Goal: Check status: Check status

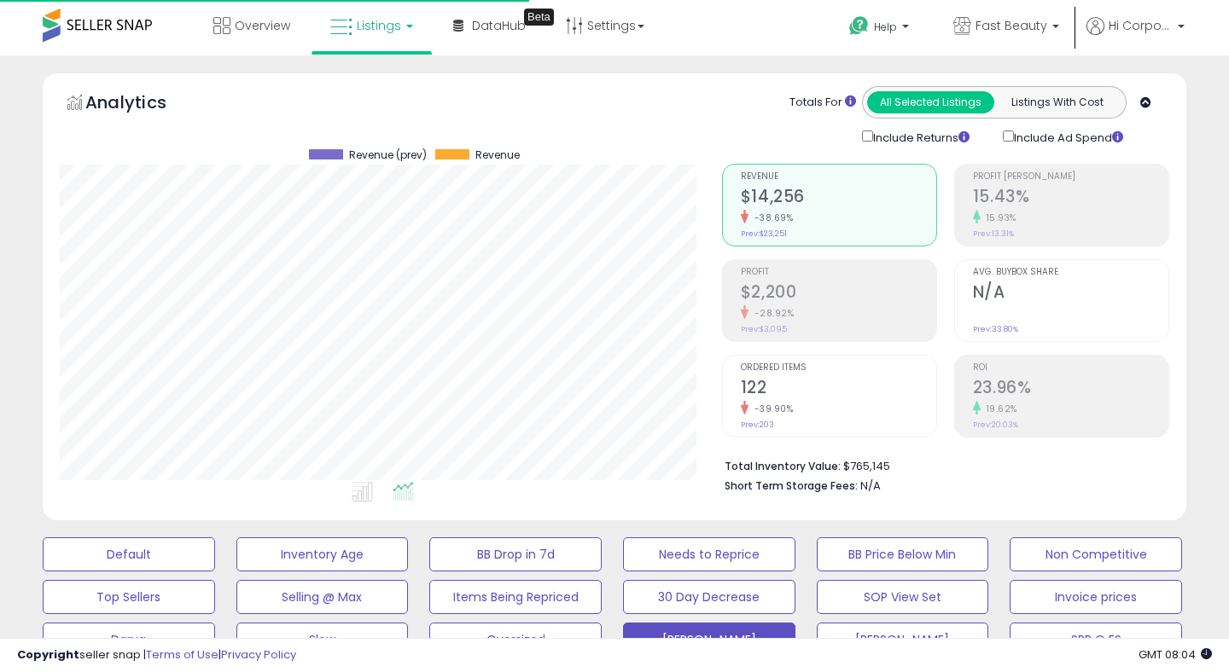
scroll to position [0, 1544]
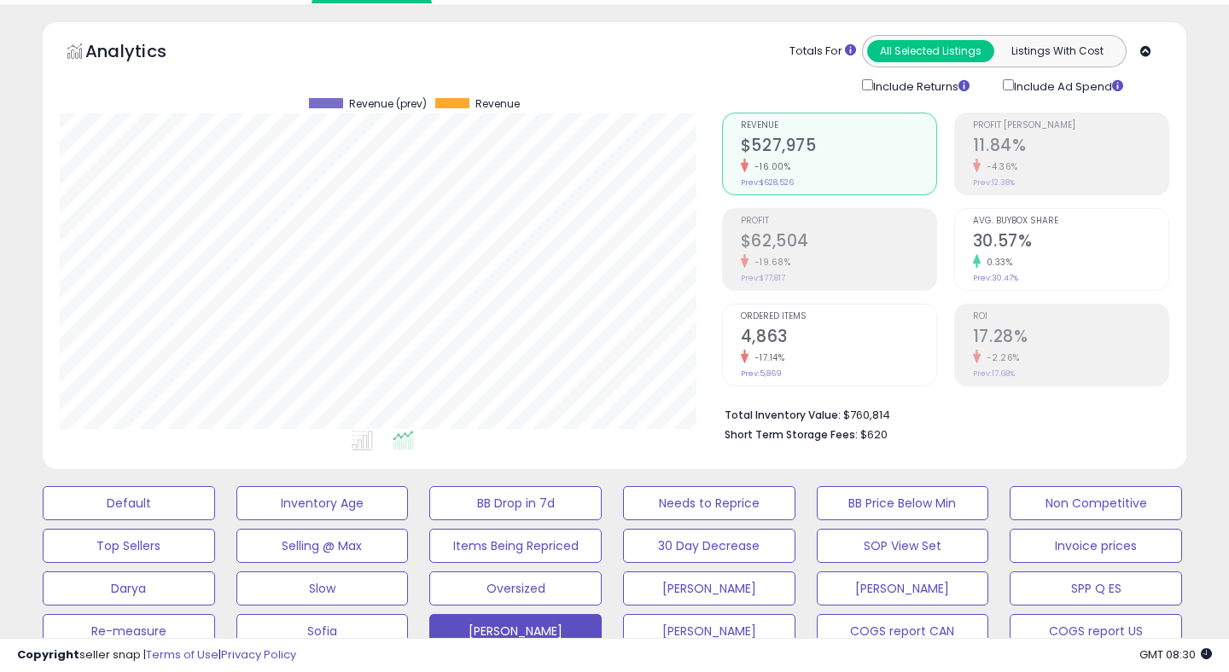
scroll to position [55, 0]
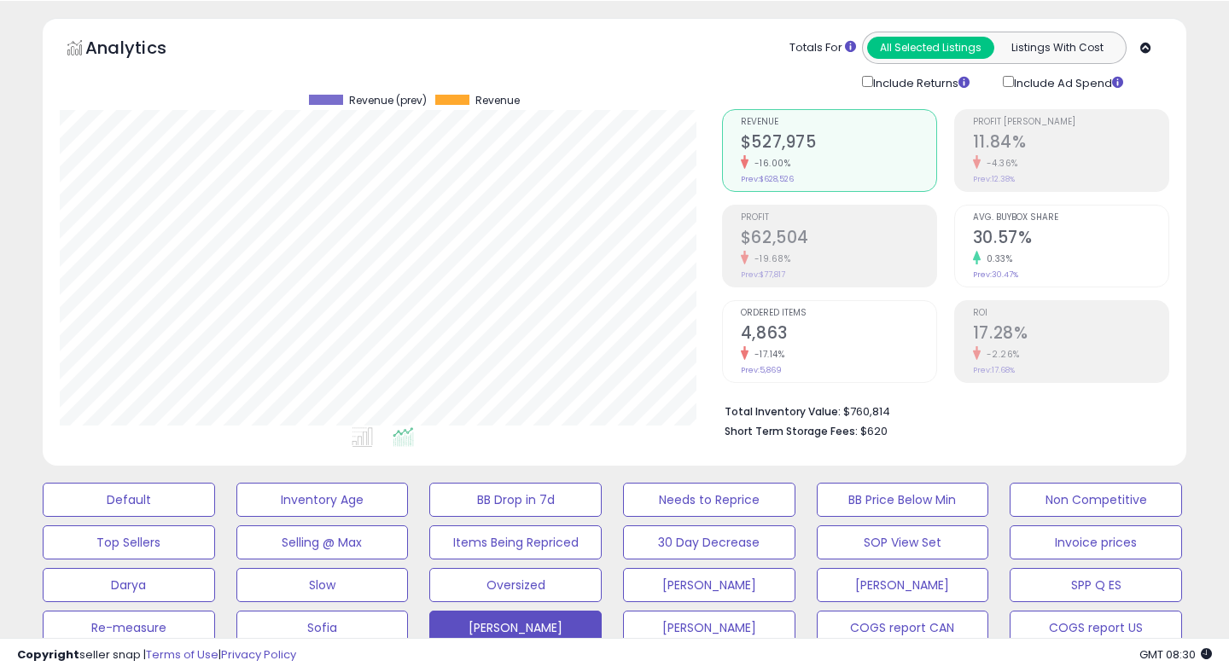
click at [1022, 325] on h2 "17.28%" at bounding box center [1070, 334] width 195 height 23
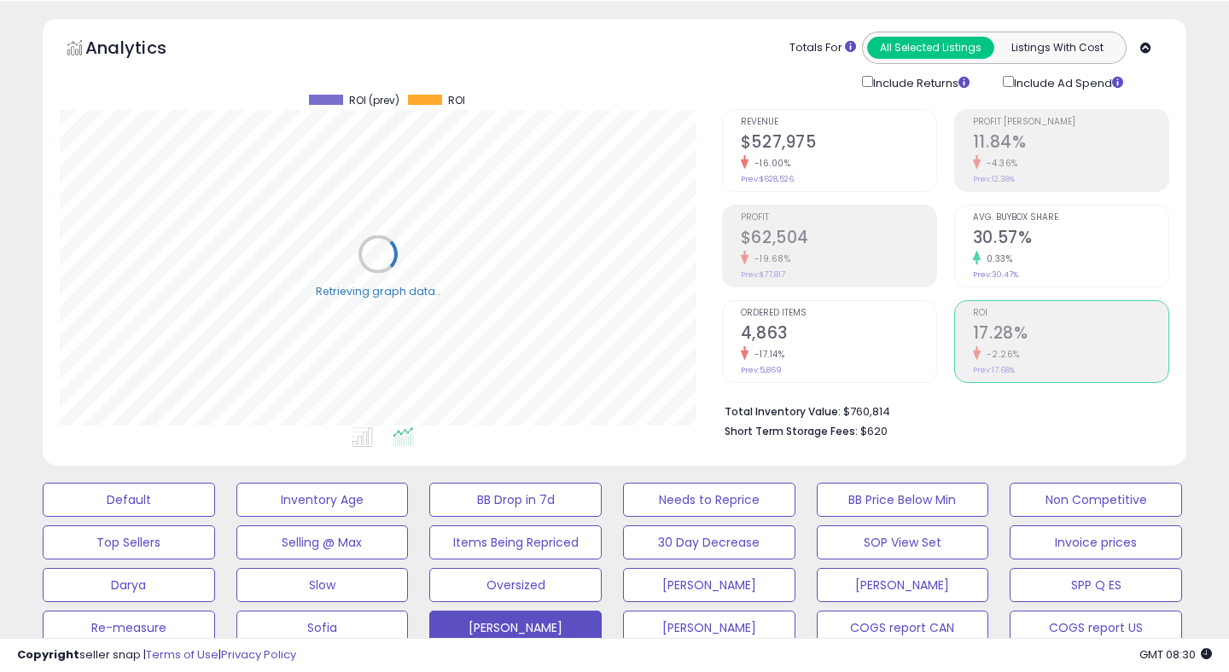
scroll to position [350, 661]
click at [759, 229] on h2 "$62,504" at bounding box center [838, 239] width 195 height 23
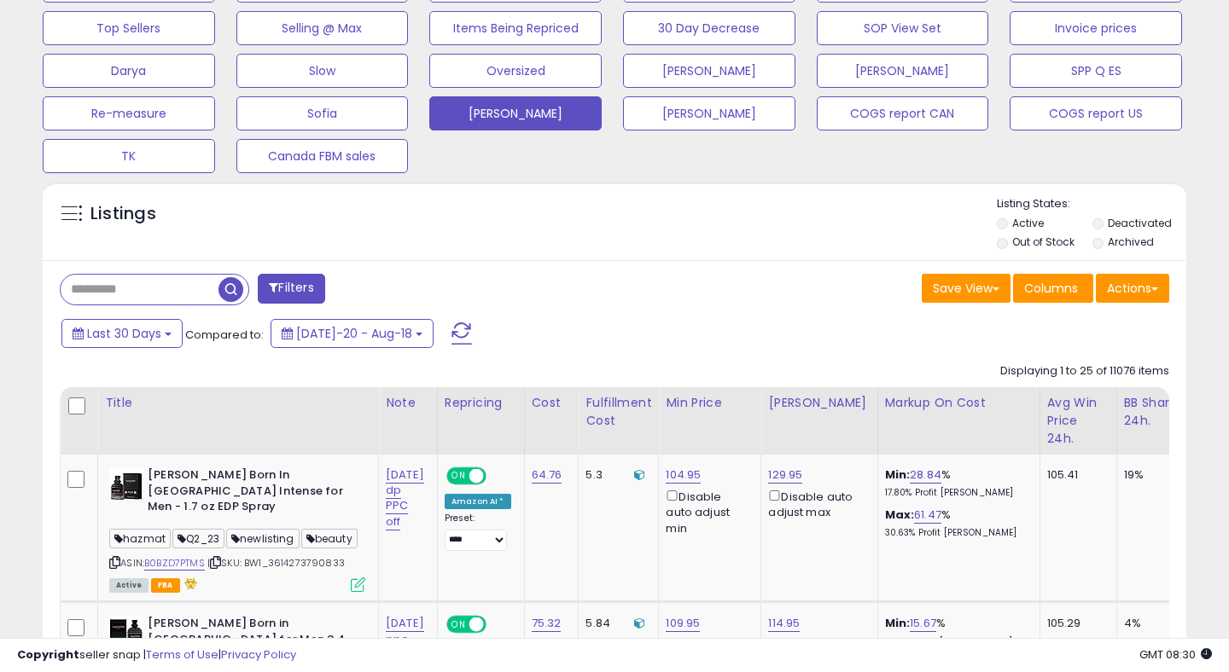
scroll to position [667, 0]
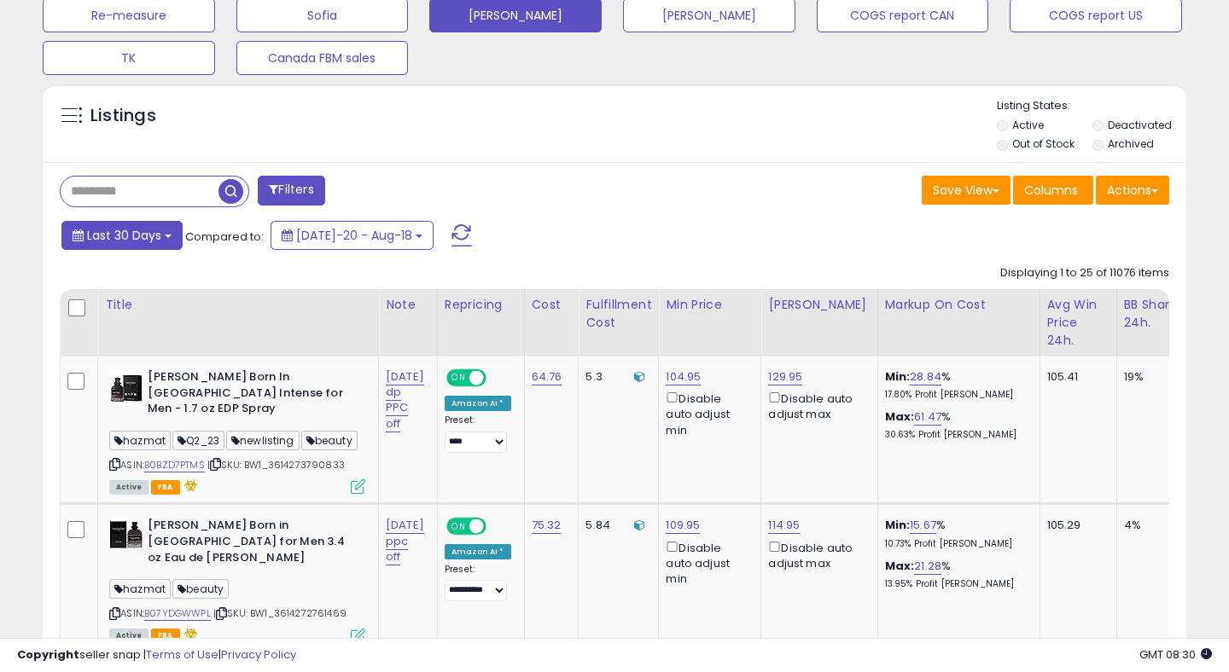
click at [113, 238] on span "Last 30 Days" at bounding box center [124, 235] width 74 height 17
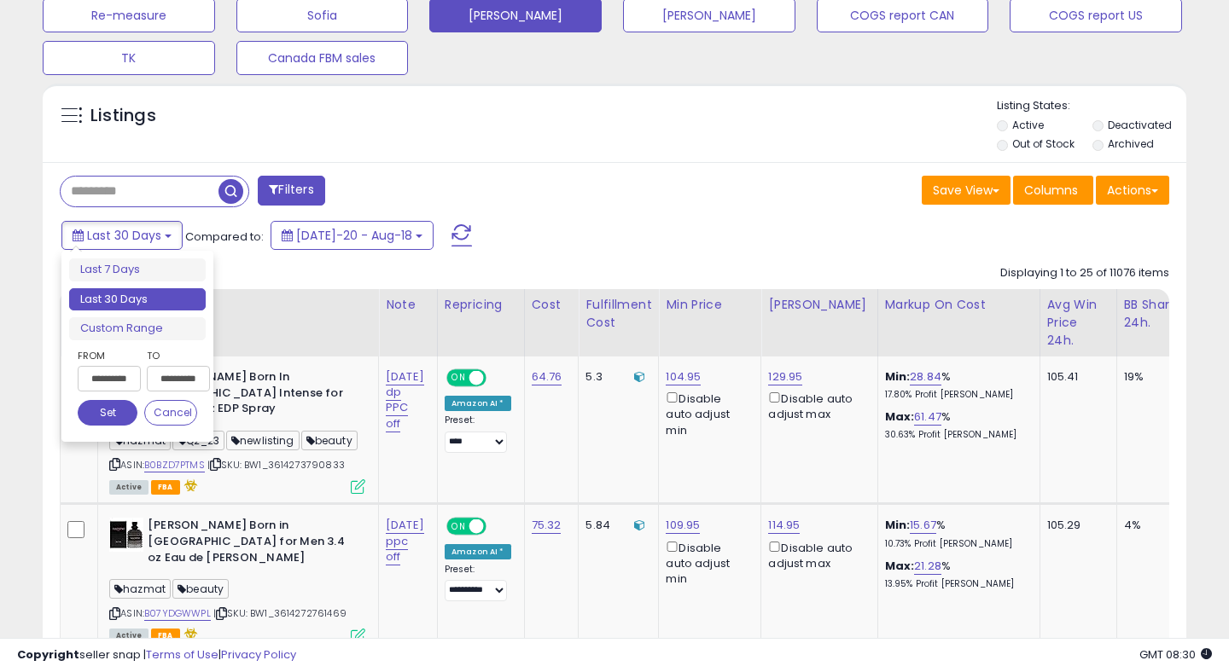
click at [107, 390] on input "**********" at bounding box center [109, 379] width 63 height 26
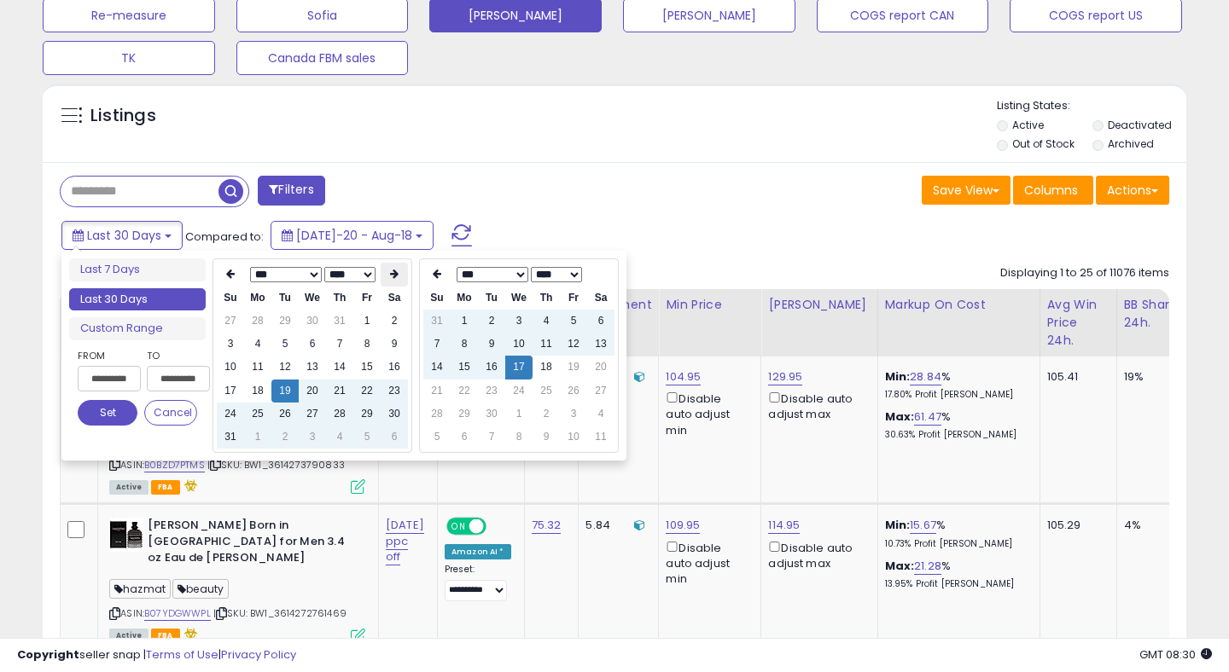
click at [398, 273] on icon at bounding box center [394, 274] width 9 height 10
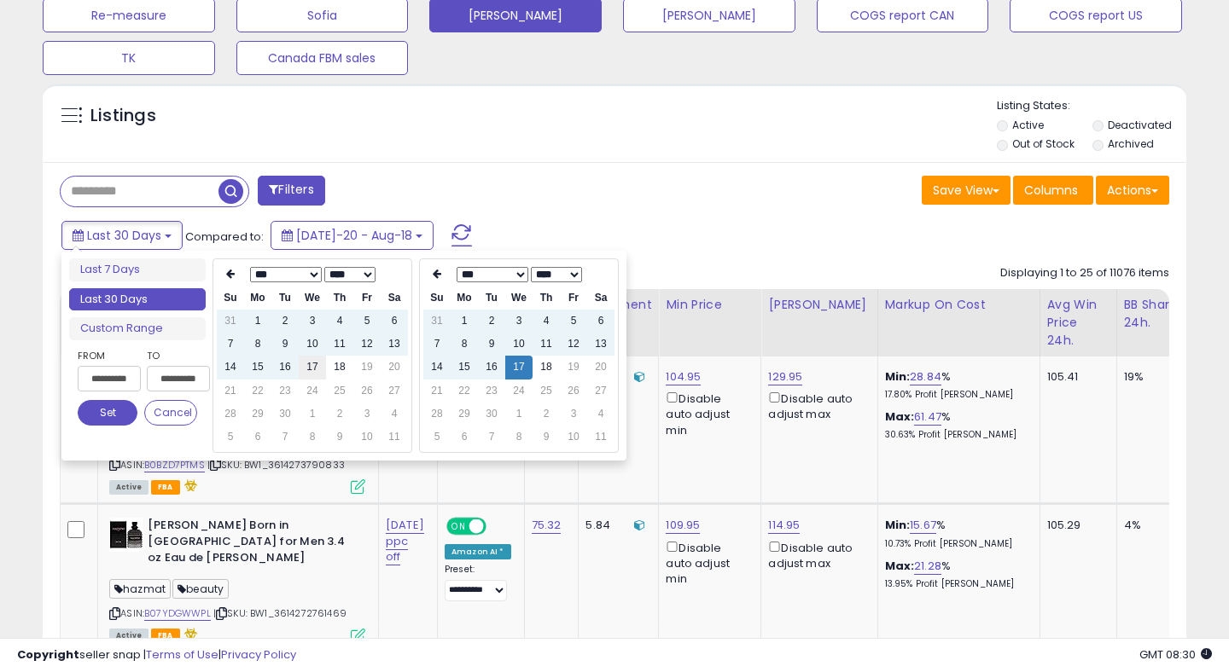
click at [318, 368] on td "17" at bounding box center [312, 367] width 27 height 23
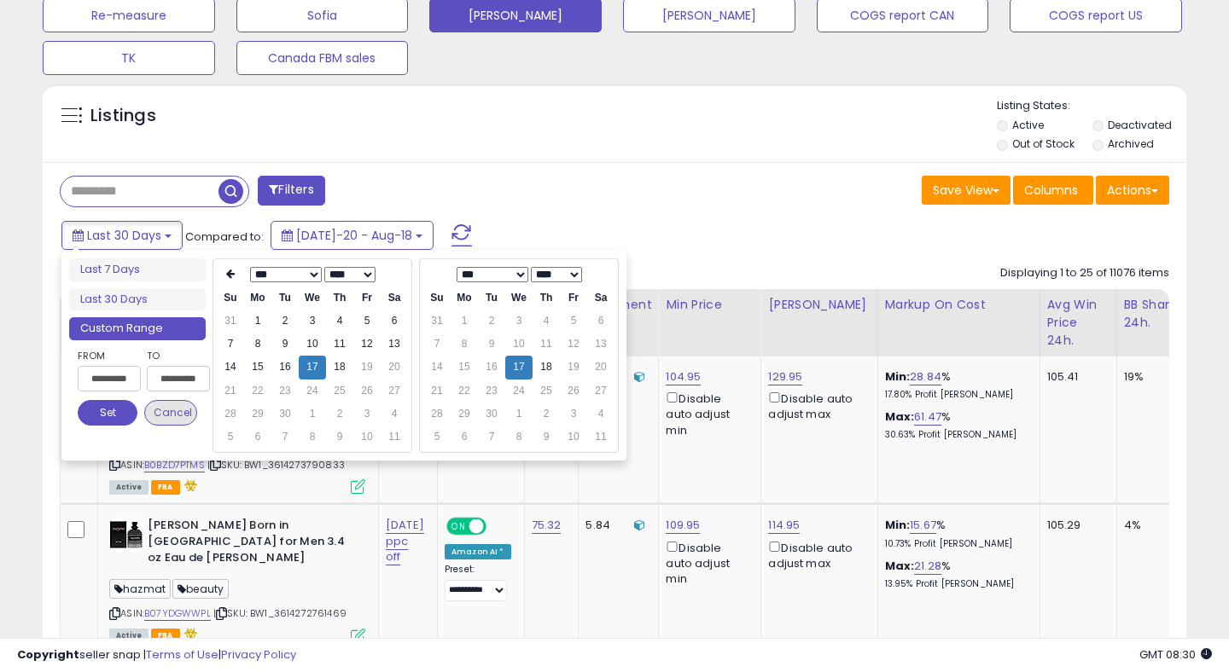
type input "**********"
click at [111, 416] on button "Set" at bounding box center [108, 413] width 60 height 26
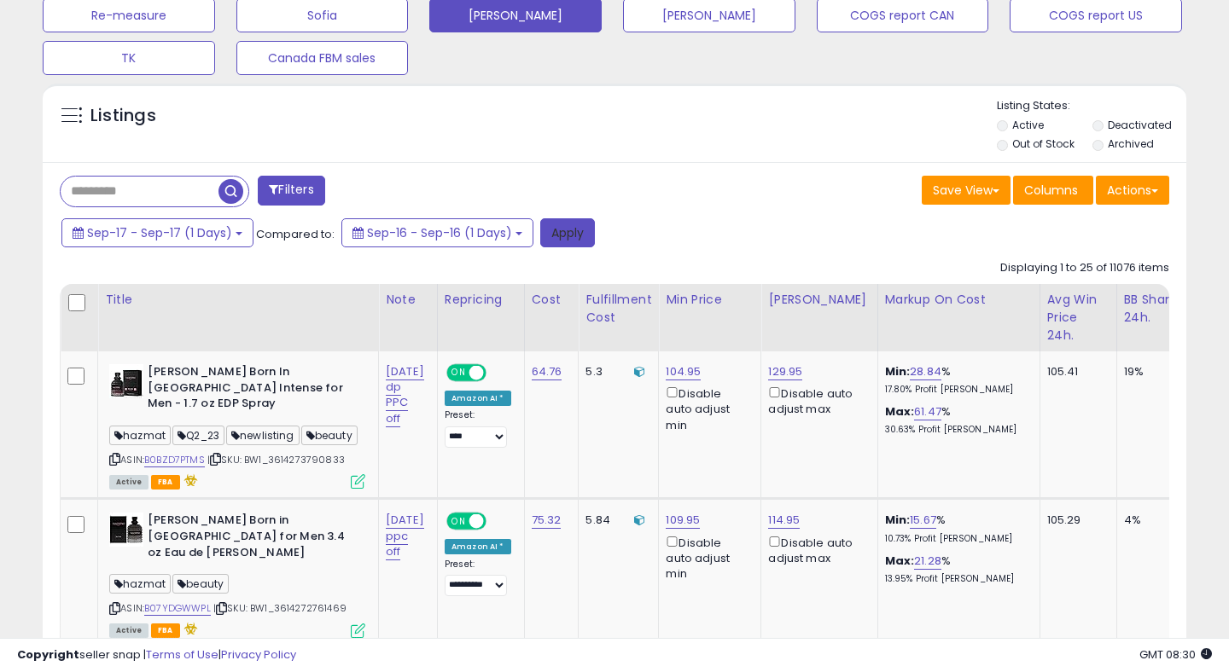
click at [567, 241] on button "Apply" at bounding box center [567, 232] width 55 height 29
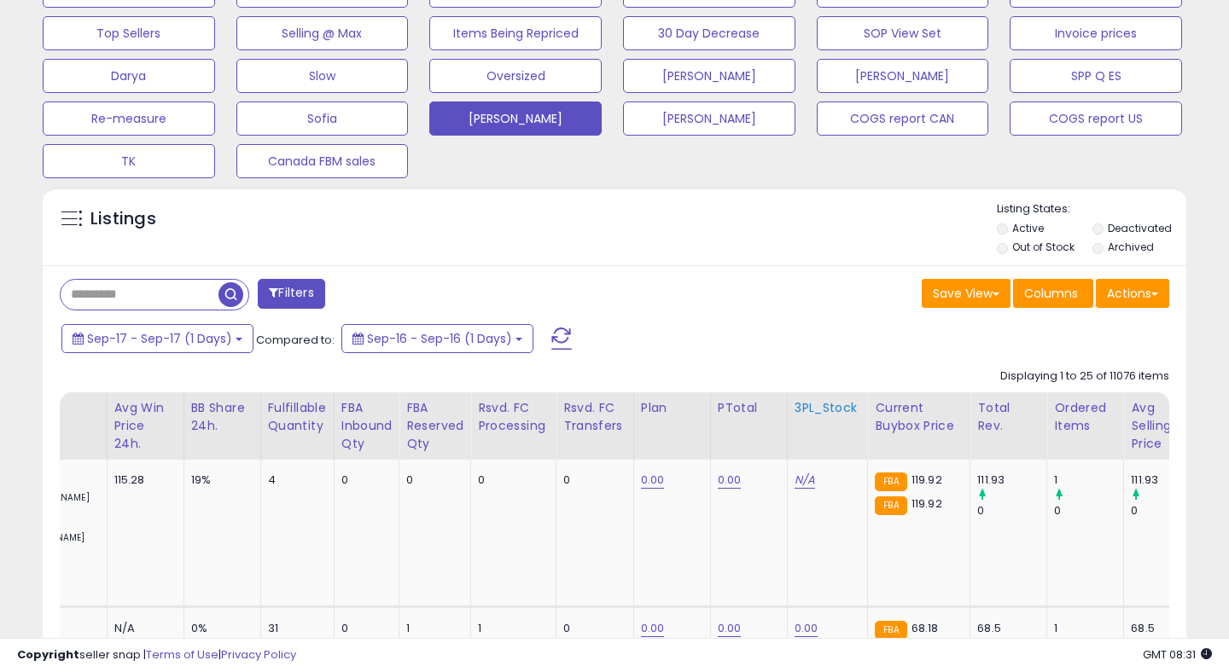
scroll to position [544, 0]
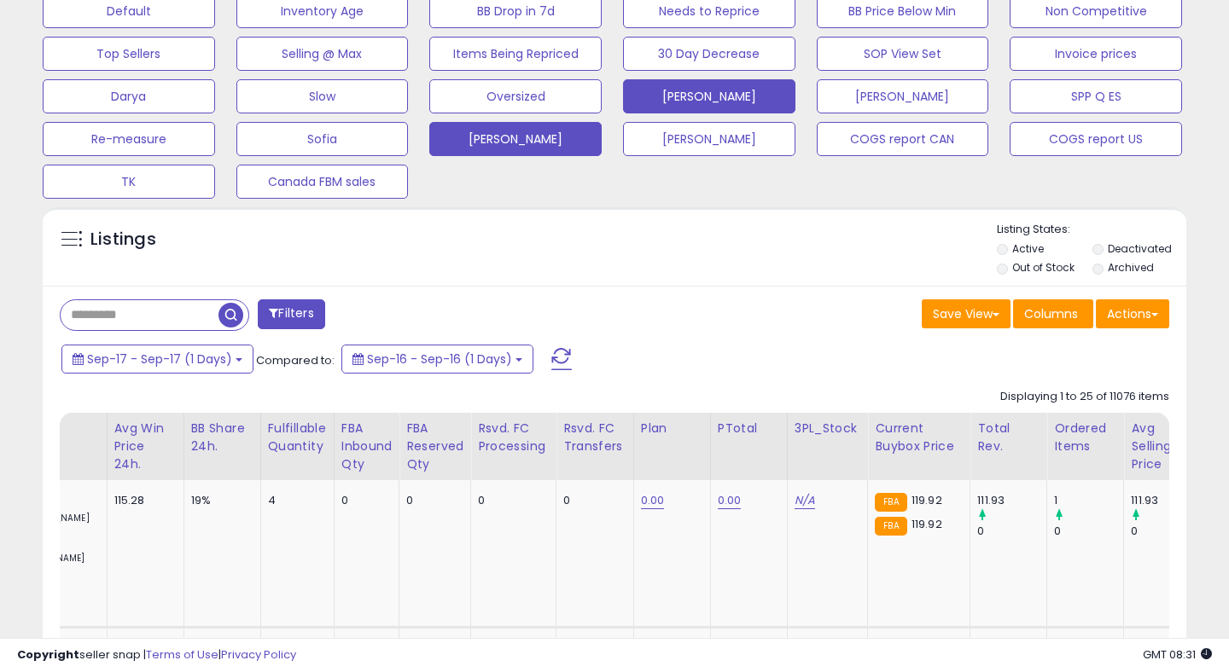
click at [661, 99] on button "[PERSON_NAME]" at bounding box center [709, 96] width 172 height 34
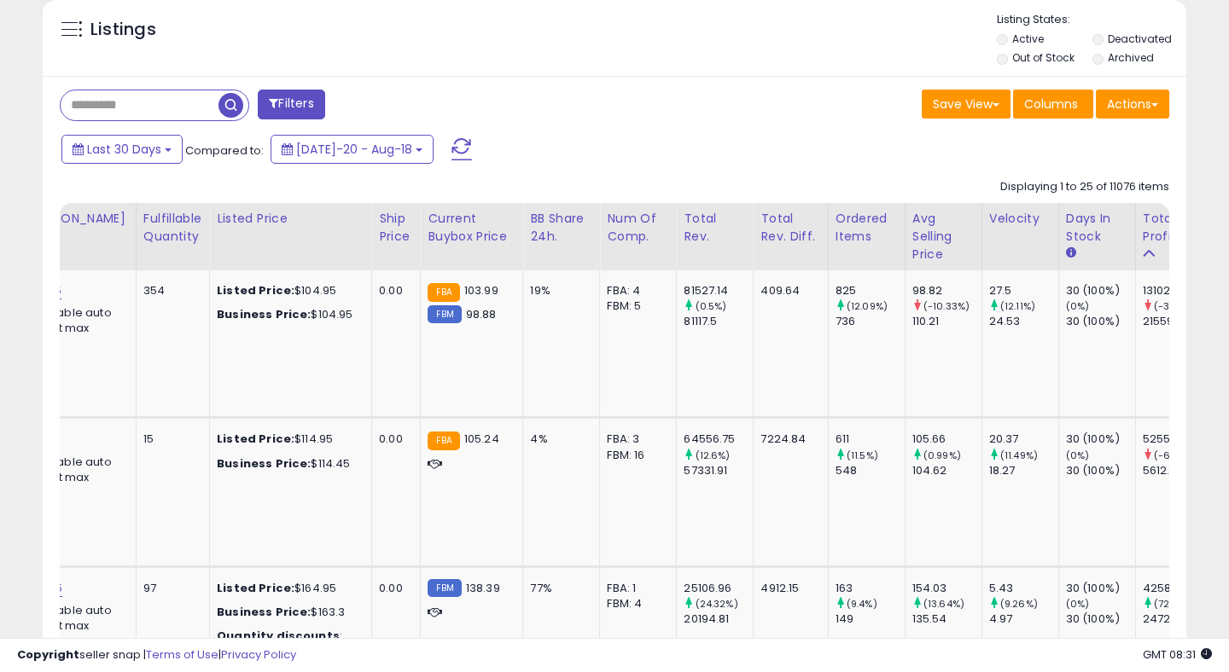
scroll to position [0, 1097]
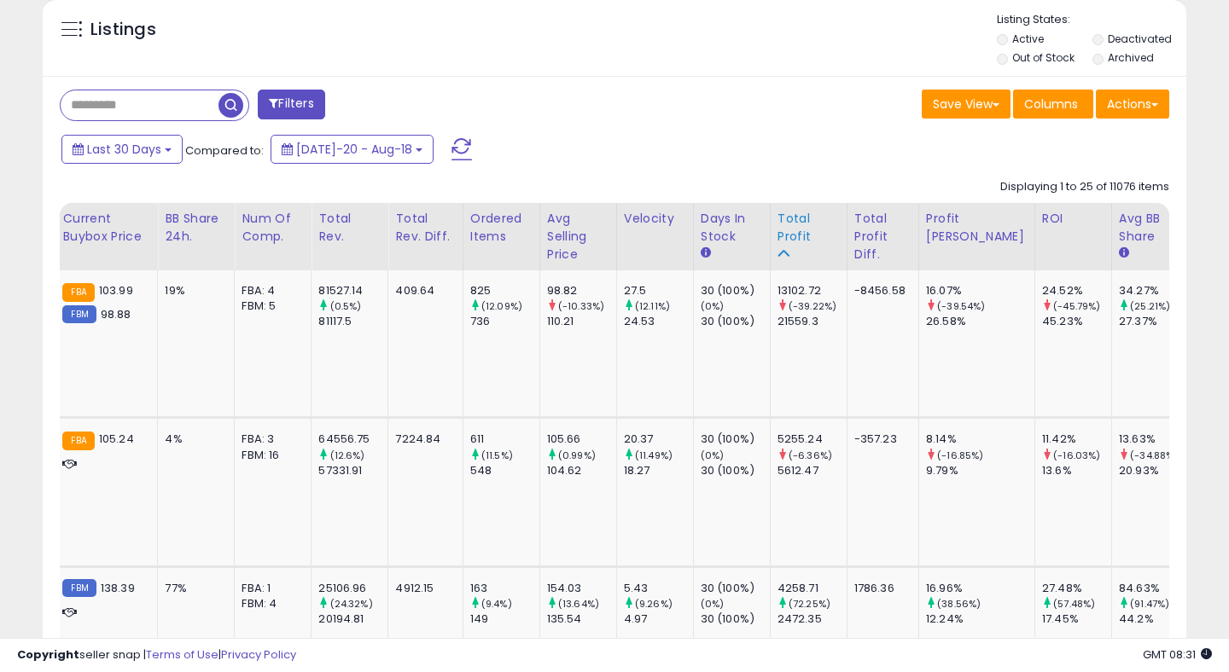
click at [777, 241] on div "Total Profit" at bounding box center [808, 228] width 62 height 36
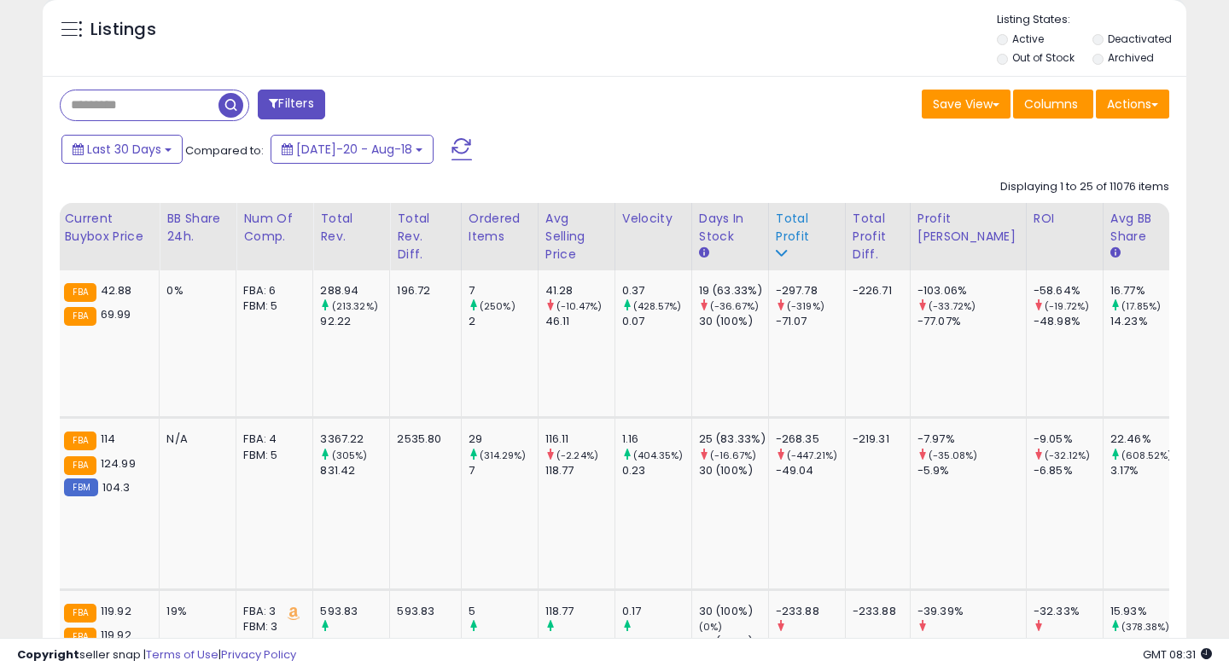
click at [776, 240] on div "Total Profit" at bounding box center [807, 228] width 62 height 36
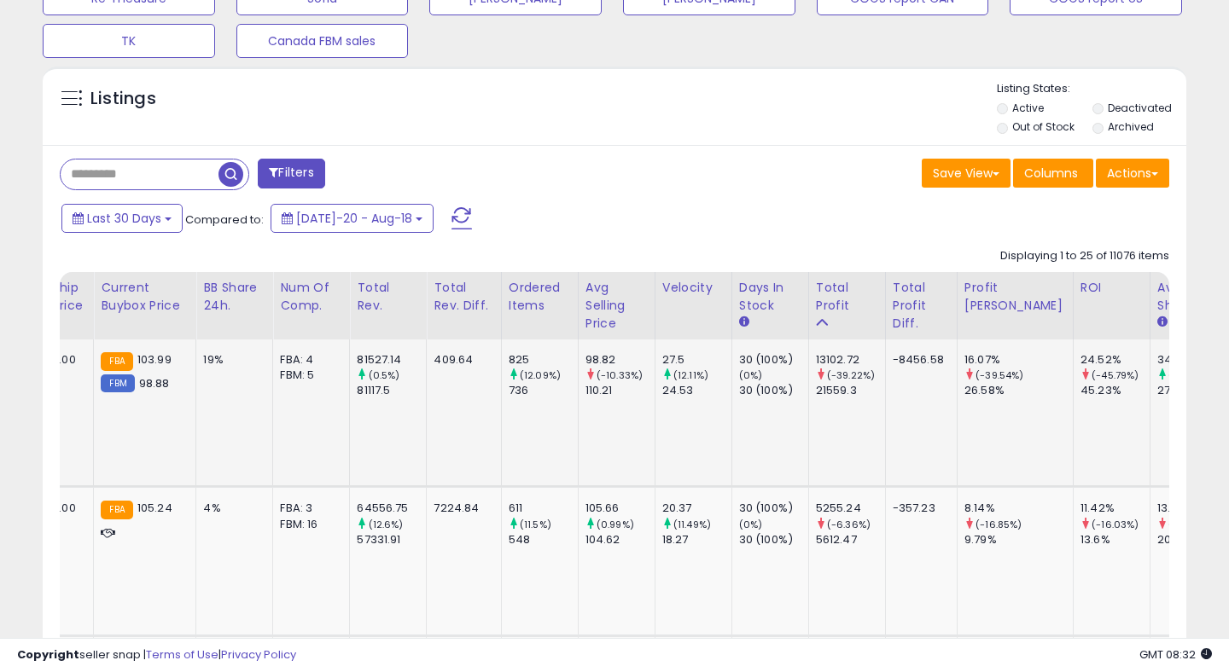
scroll to position [689, 0]
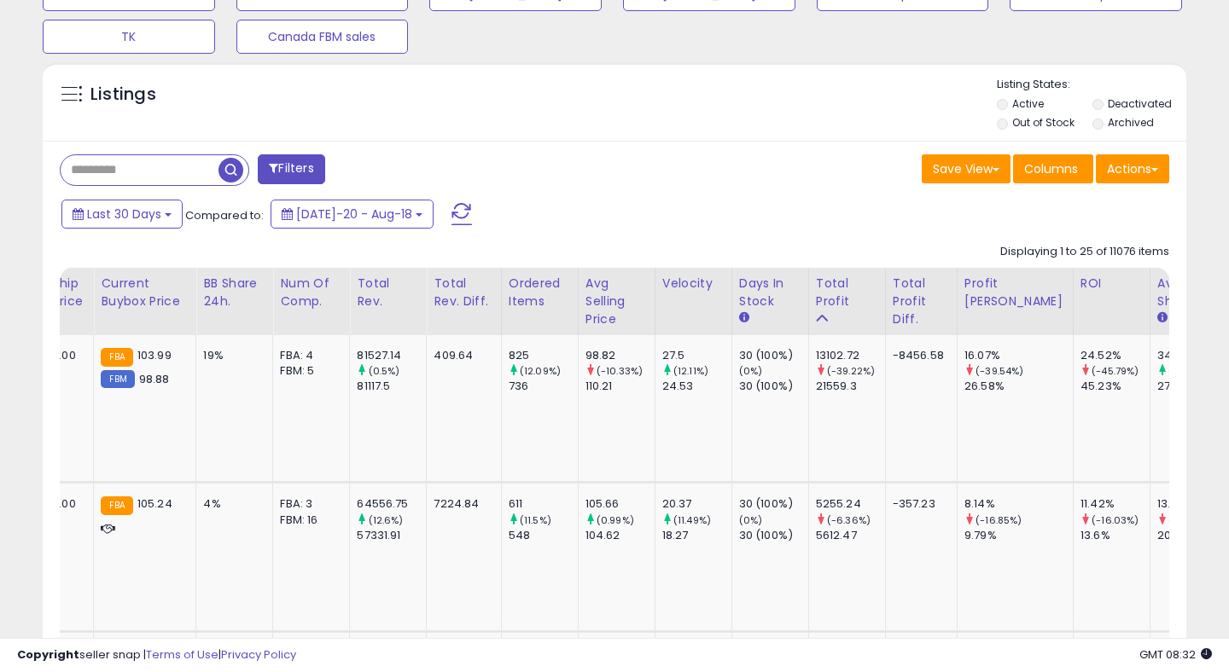
click at [136, 198] on div "Last 30 Days Compared to: Jul-20 - Aug-18" at bounding box center [473, 216] width 832 height 38
click at [136, 213] on span "Last 30 Days" at bounding box center [124, 214] width 74 height 17
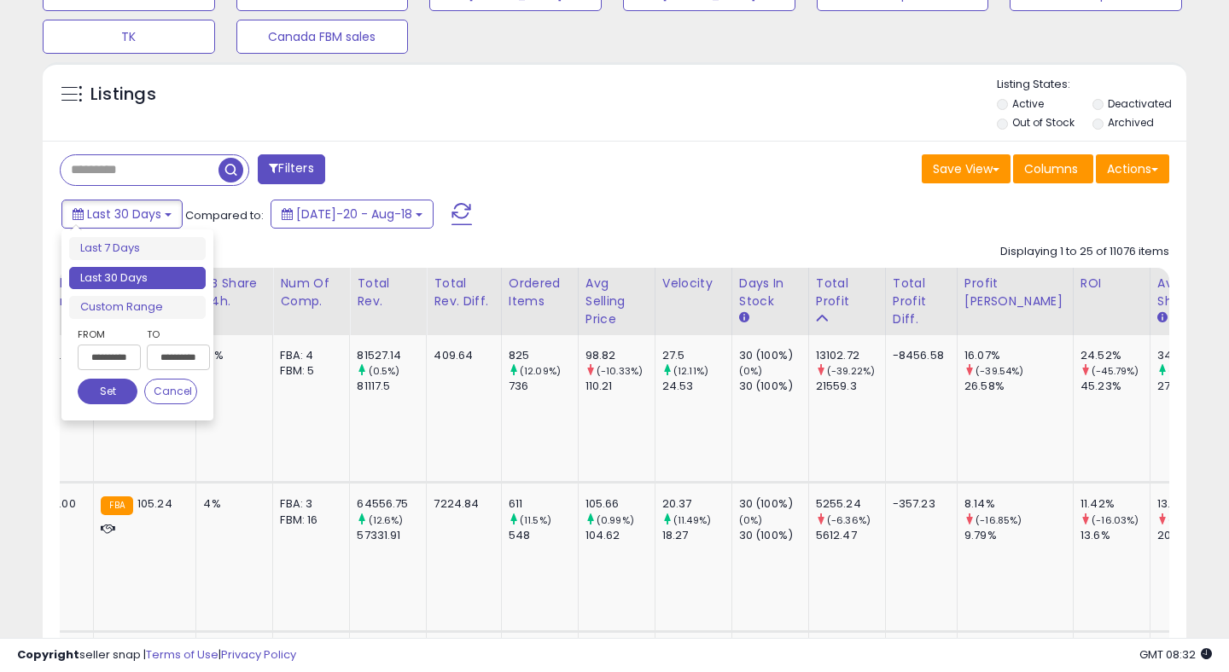
click at [117, 366] on input "**********" at bounding box center [109, 358] width 63 height 26
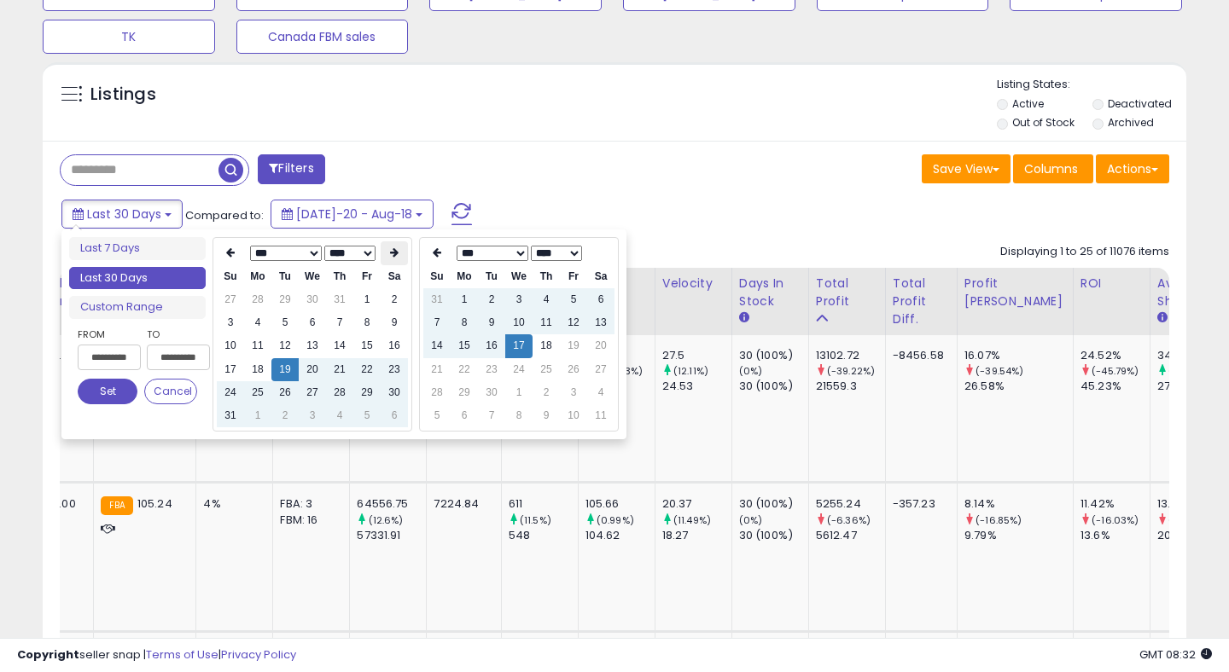
click at [393, 263] on th at bounding box center [394, 253] width 27 height 24
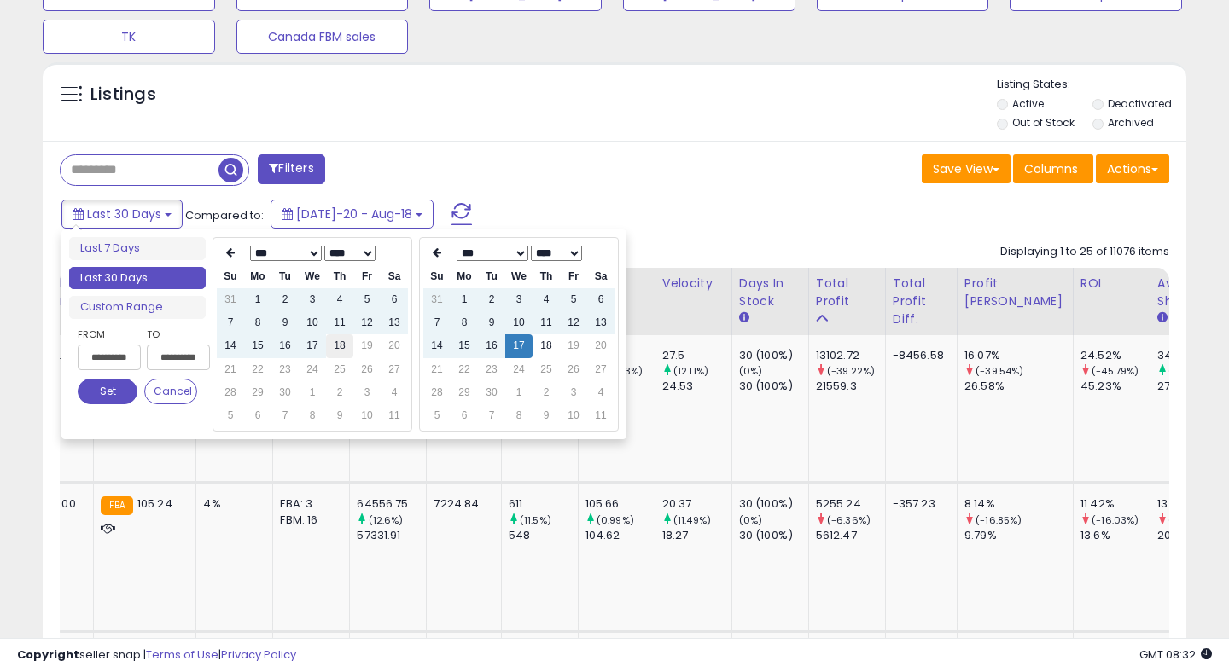
type input "**********"
click at [340, 346] on td "18" at bounding box center [339, 345] width 27 height 23
type input "**********"
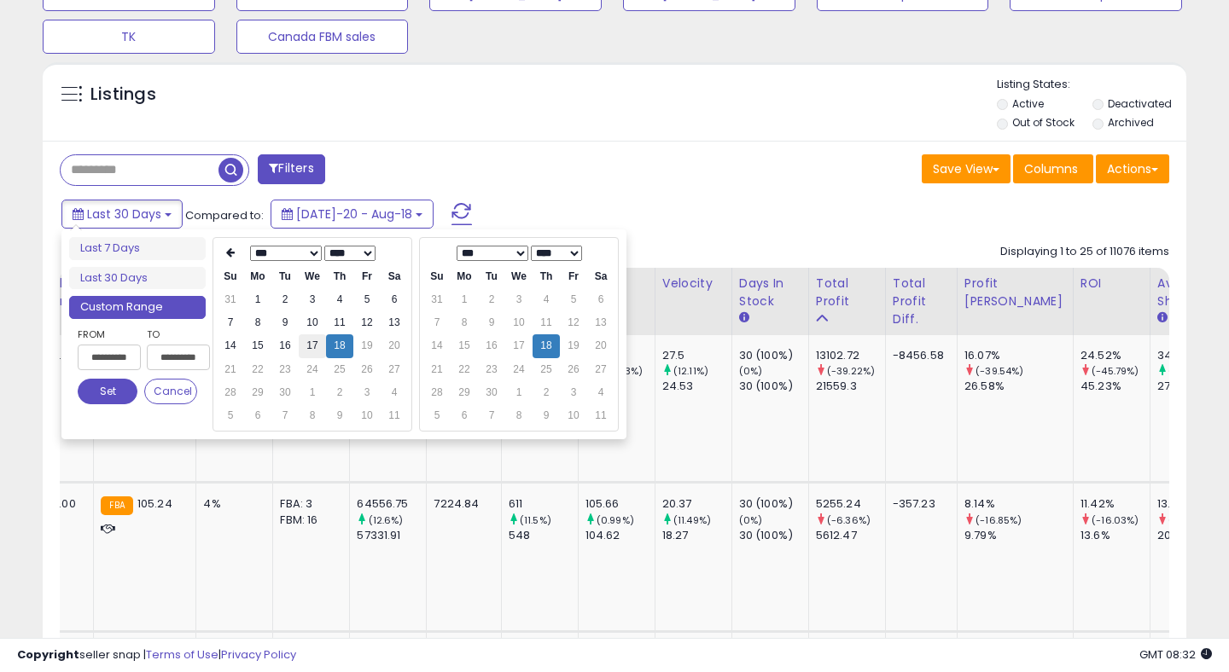
click at [315, 347] on td "17" at bounding box center [312, 345] width 27 height 23
type input "**********"
click at [525, 340] on td "17" at bounding box center [518, 345] width 27 height 23
click at [102, 394] on button "Set" at bounding box center [108, 392] width 60 height 26
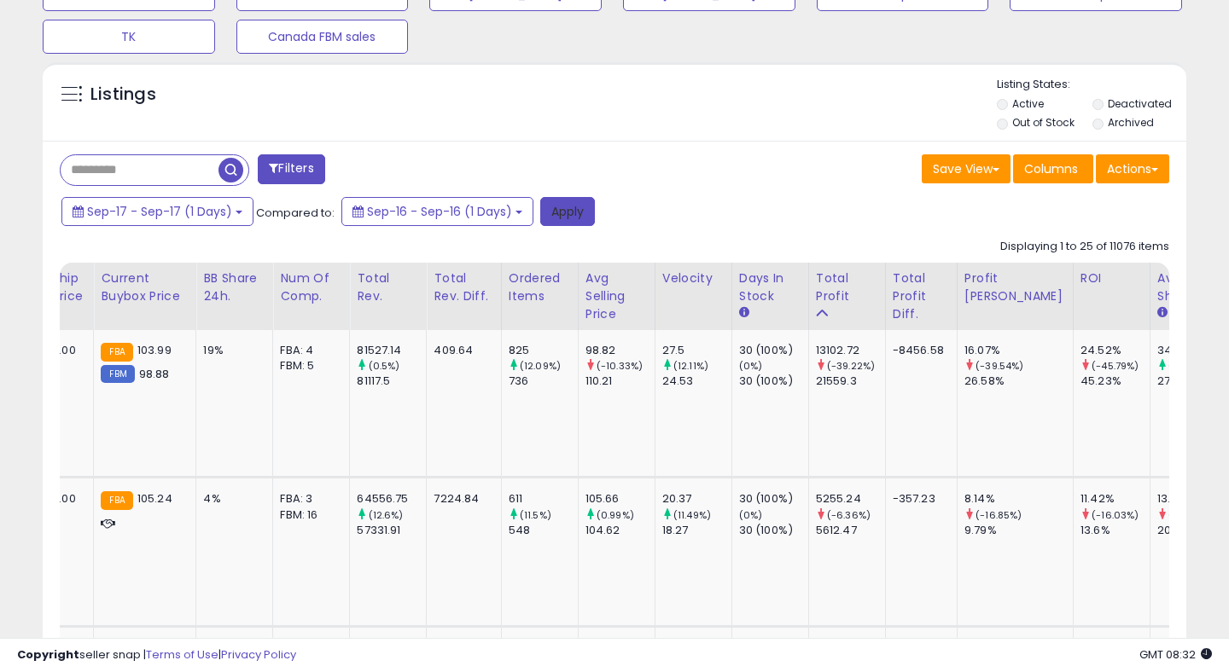
click at [561, 205] on button "Apply" at bounding box center [567, 211] width 55 height 29
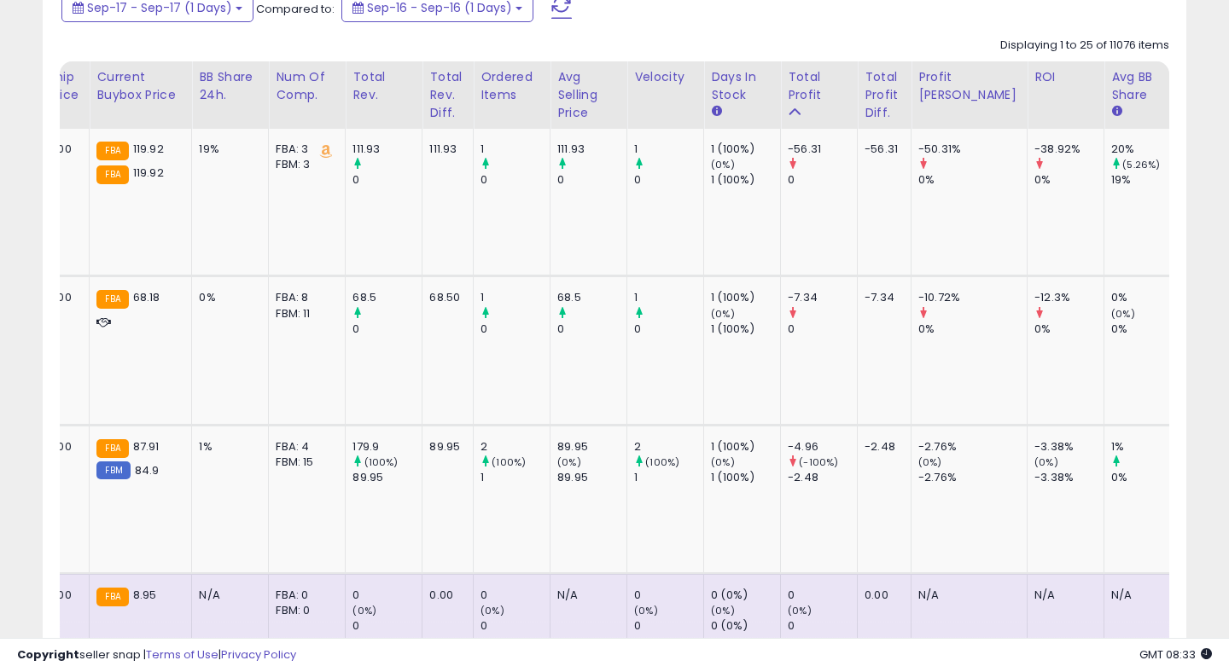
scroll to position [720, 0]
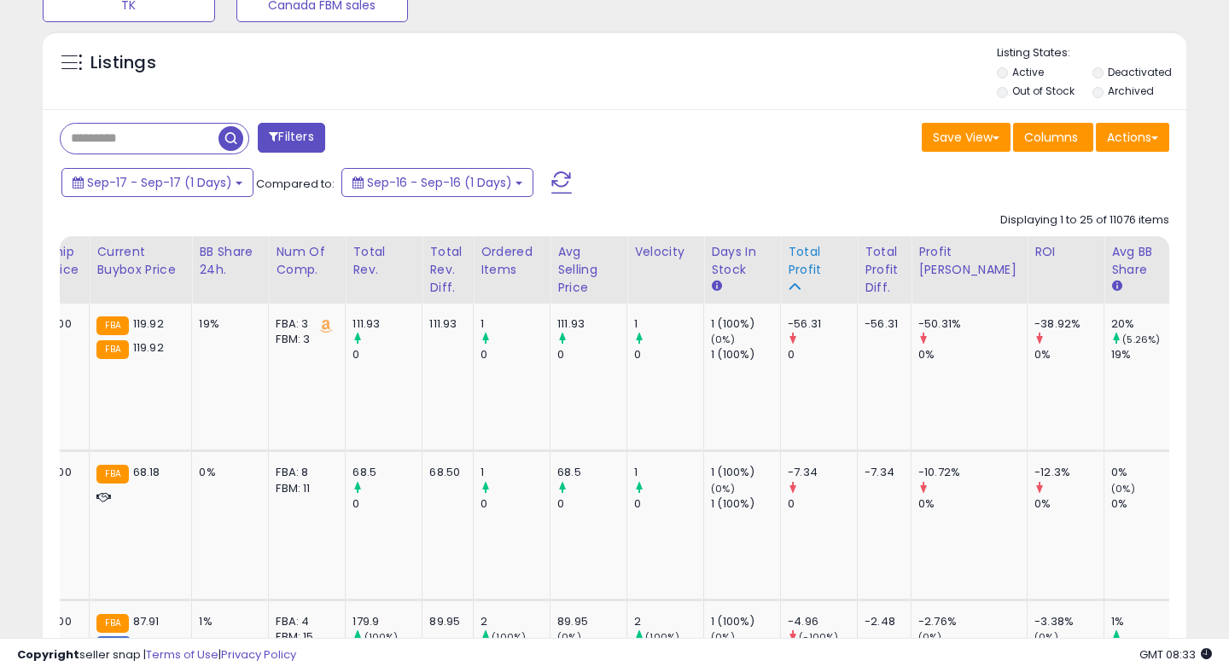
click at [788, 260] on div "Total Profit" at bounding box center [819, 261] width 62 height 36
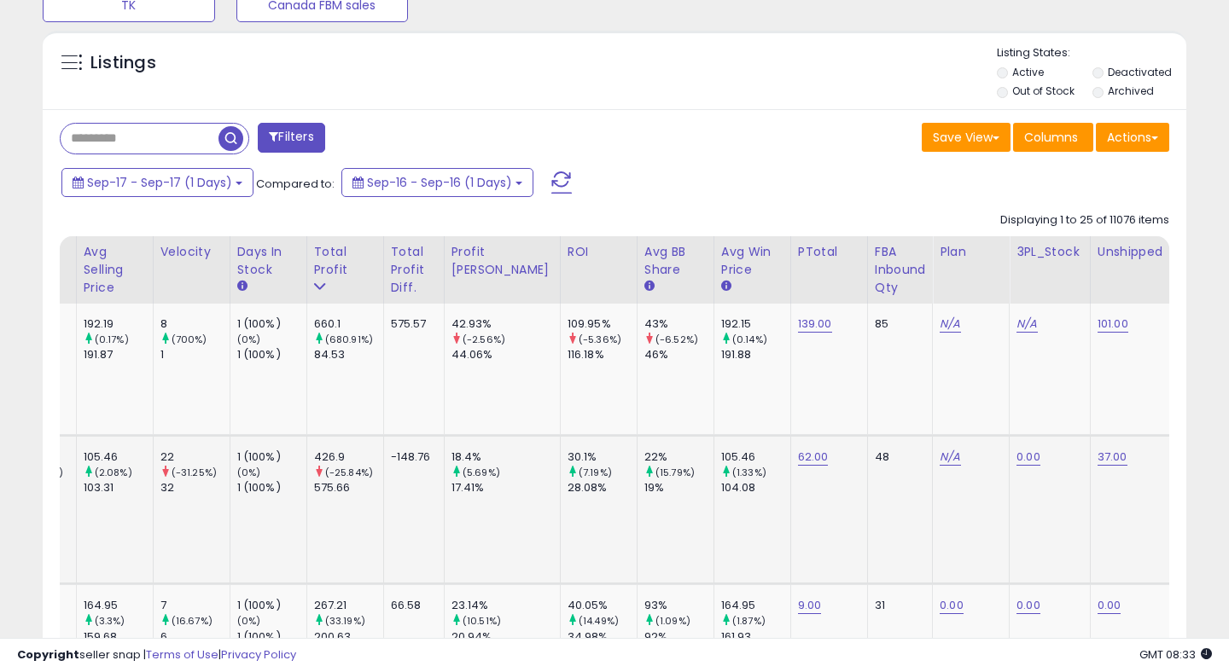
scroll to position [0, 1650]
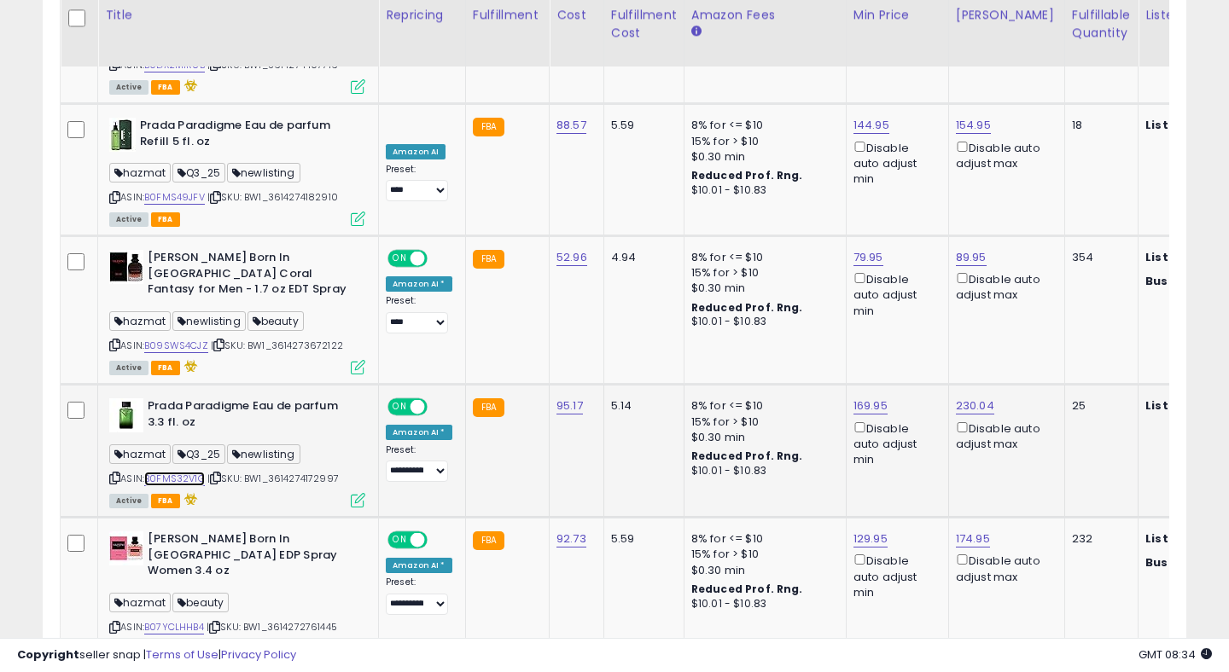
click at [188, 472] on link "B0FMS32V1G" at bounding box center [174, 479] width 61 height 15
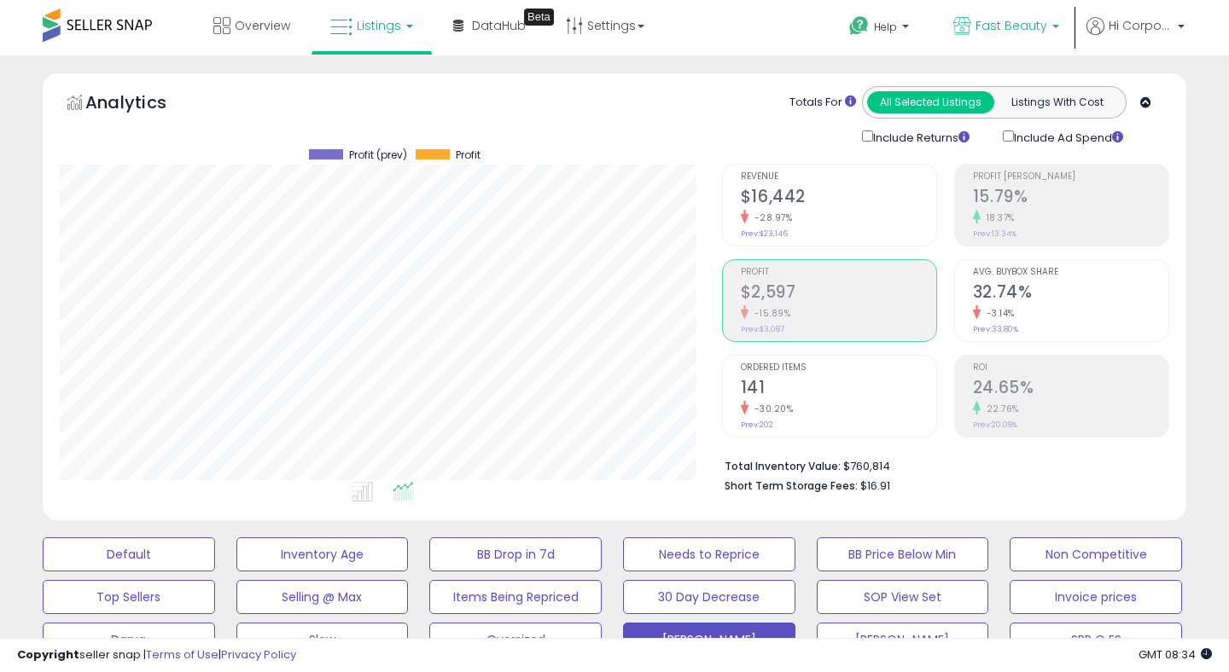
click at [996, 26] on span "Fast Beauty" at bounding box center [1011, 25] width 72 height 17
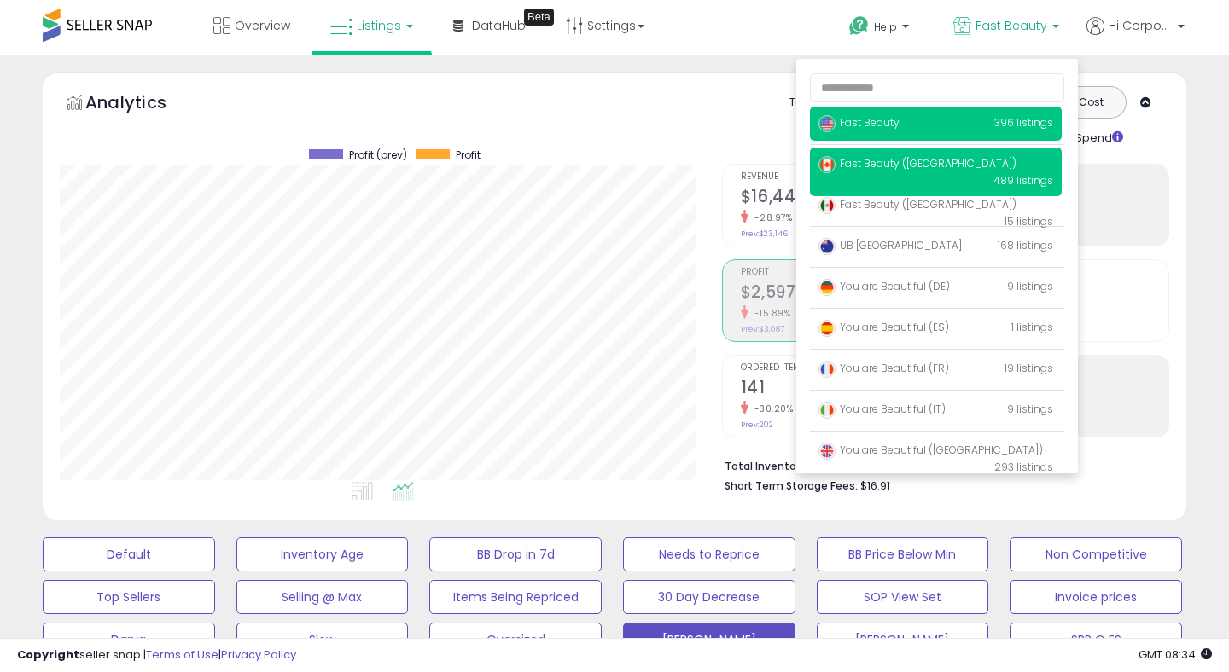
click at [899, 167] on span "Fast Beauty ([GEOGRAPHIC_DATA])" at bounding box center [917, 163] width 198 height 15
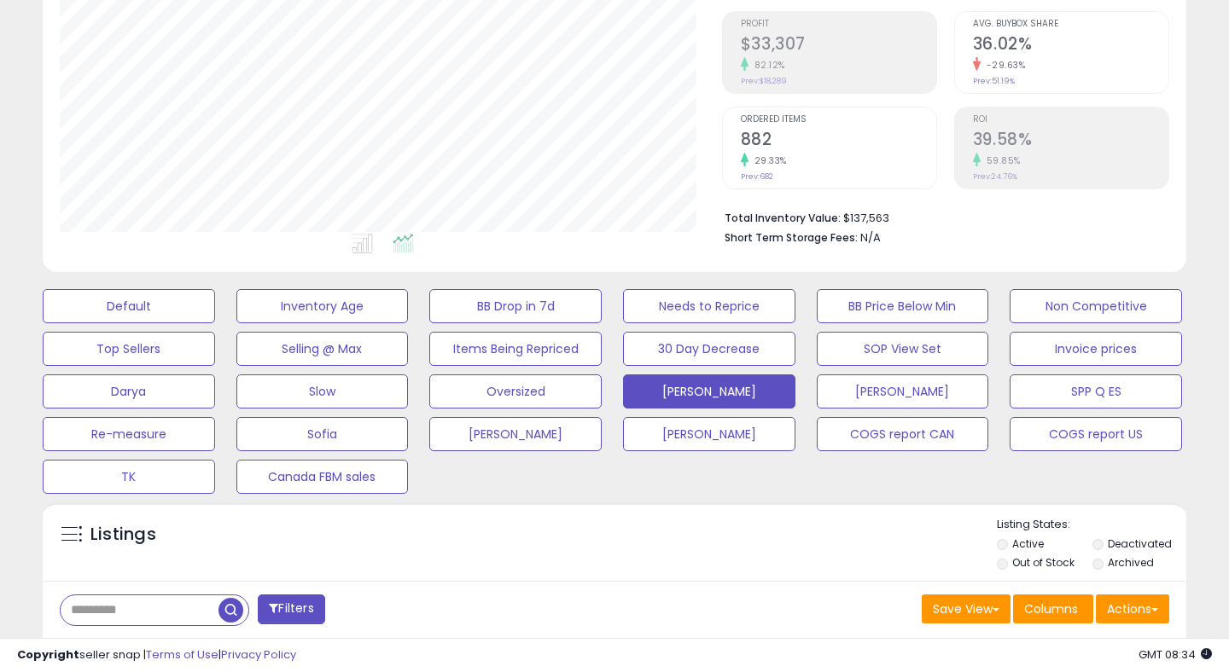
scroll to position [632, 0]
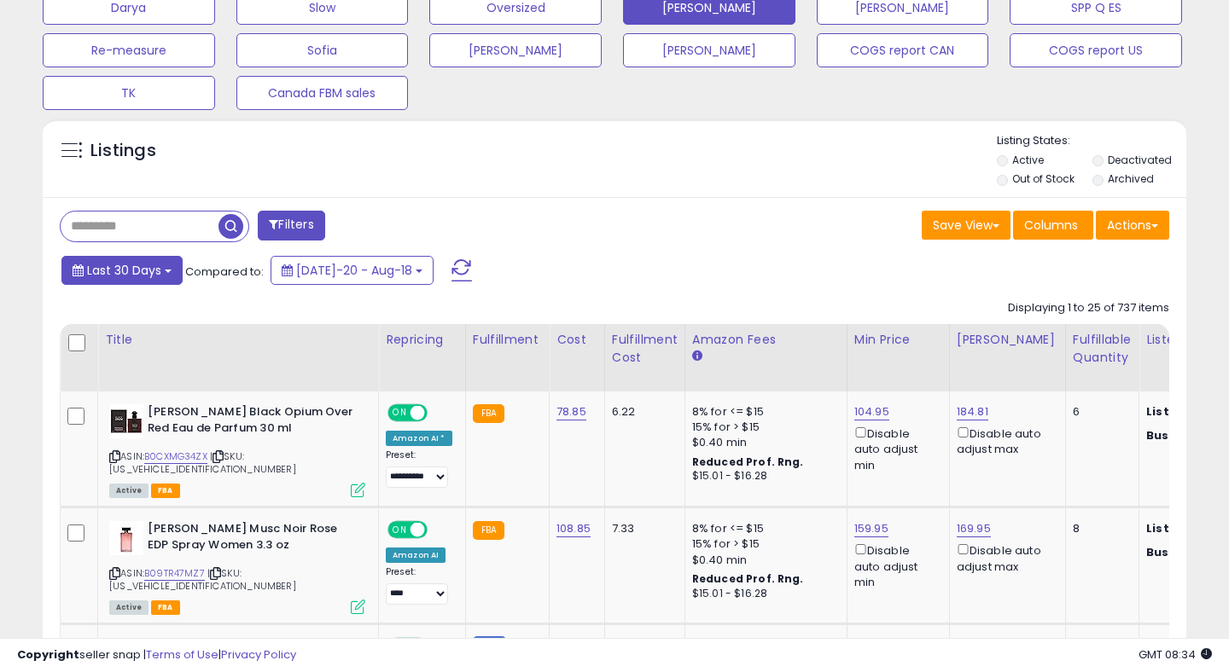
click at [140, 266] on span "Last 30 Days" at bounding box center [124, 270] width 74 height 17
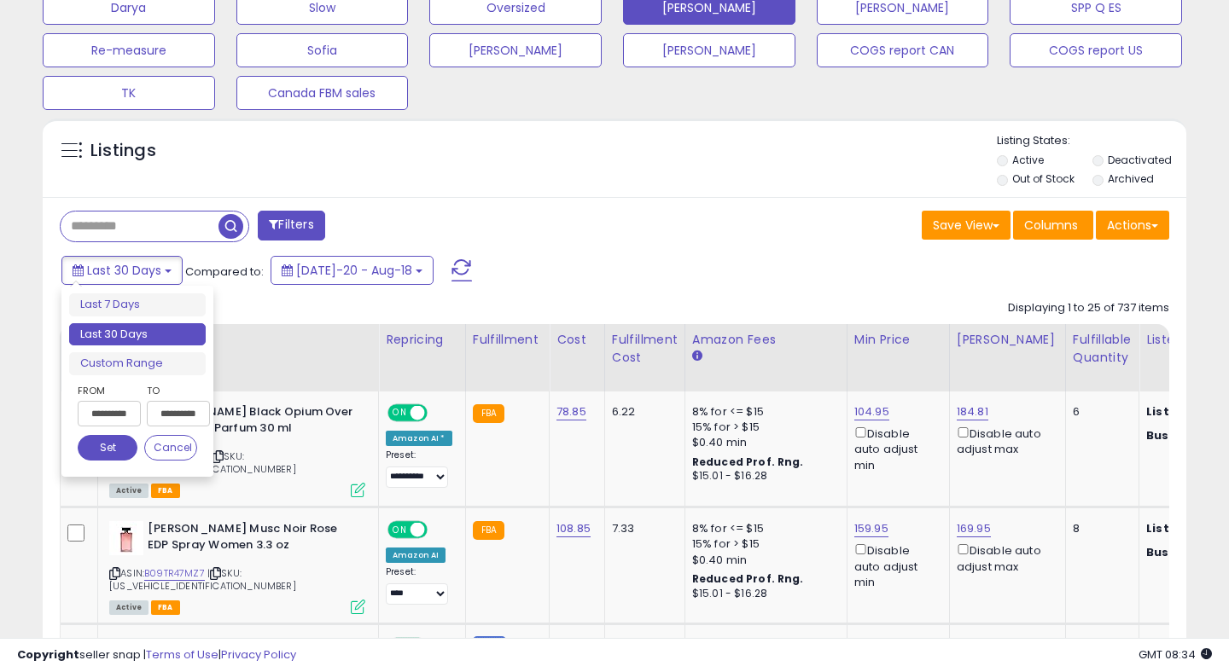
click at [125, 414] on input "**********" at bounding box center [109, 414] width 63 height 26
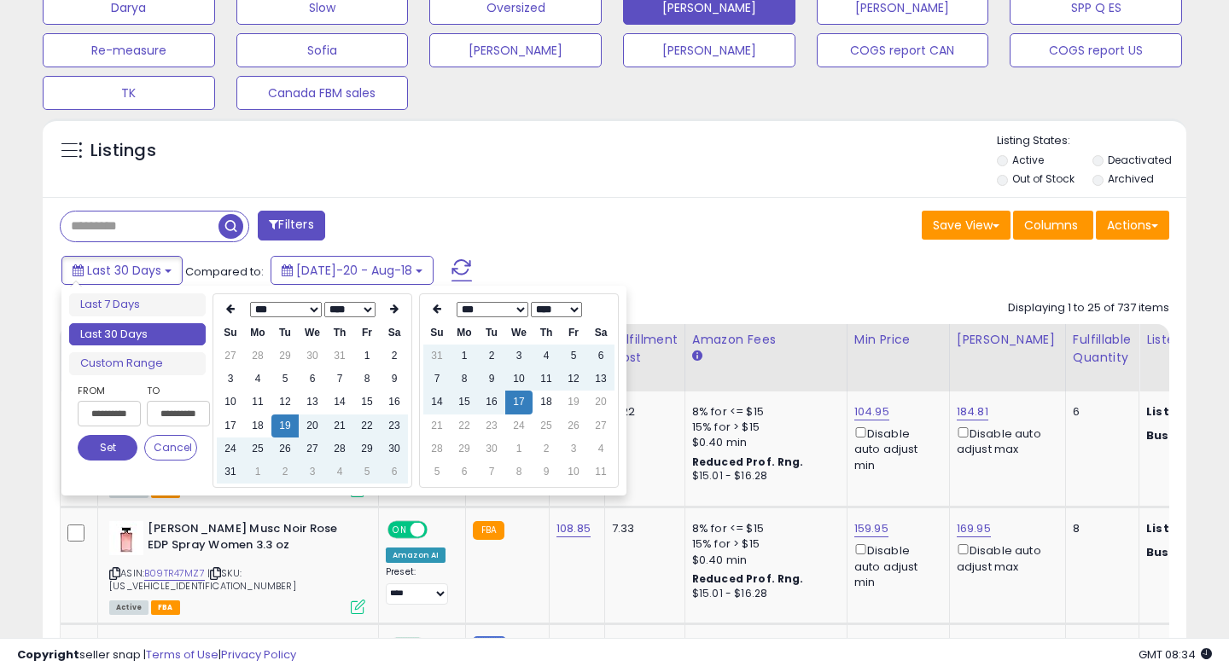
click at [125, 414] on input "**********" at bounding box center [109, 414] width 63 height 26
click at [392, 319] on th at bounding box center [394, 310] width 27 height 24
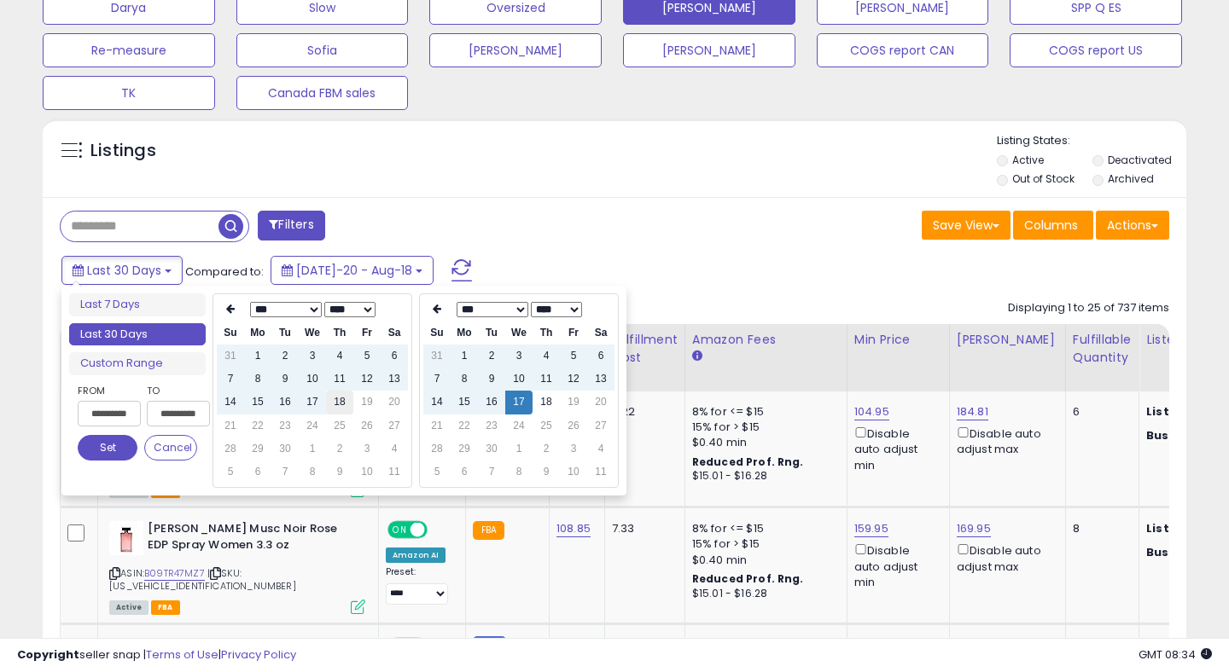
type input "**********"
click at [334, 403] on td "18" at bounding box center [339, 402] width 27 height 23
type input "**********"
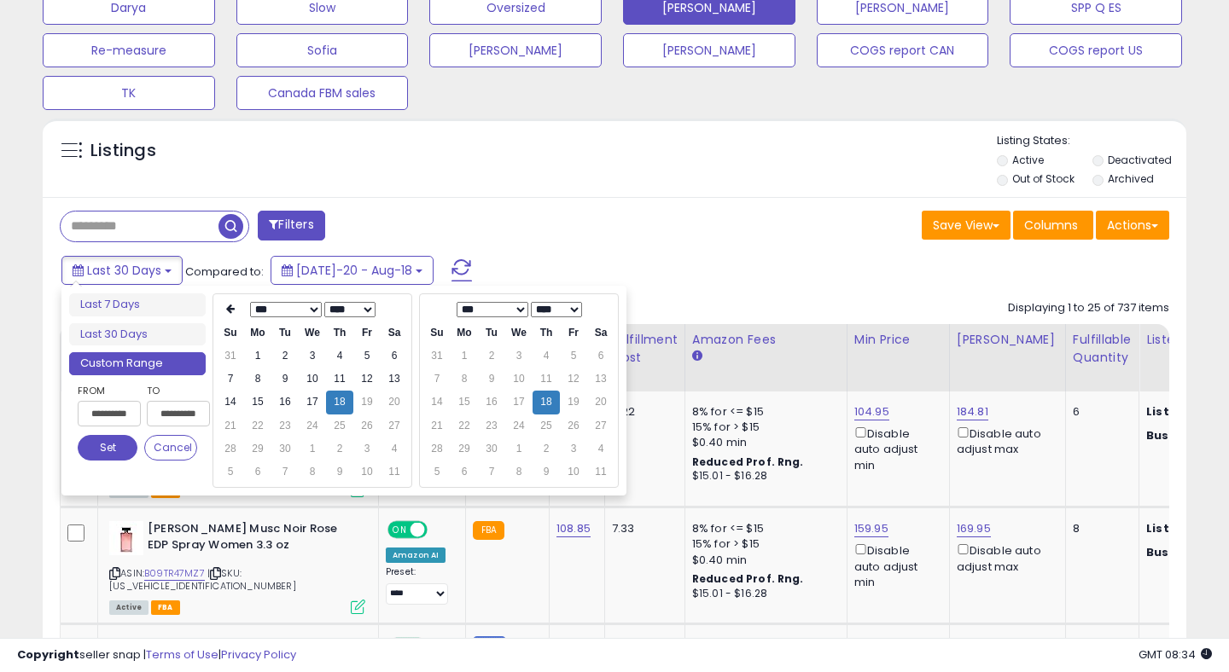
type input "**********"
click at [111, 453] on button "Set" at bounding box center [108, 448] width 60 height 26
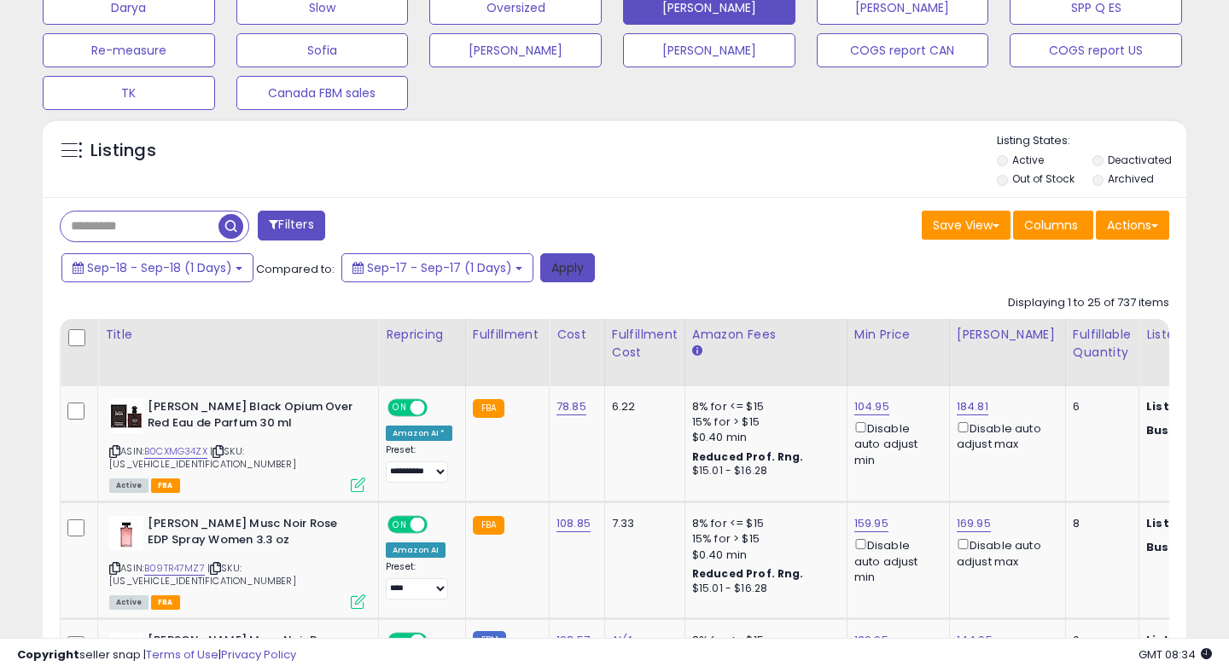
click at [571, 276] on button "Apply" at bounding box center [567, 267] width 55 height 29
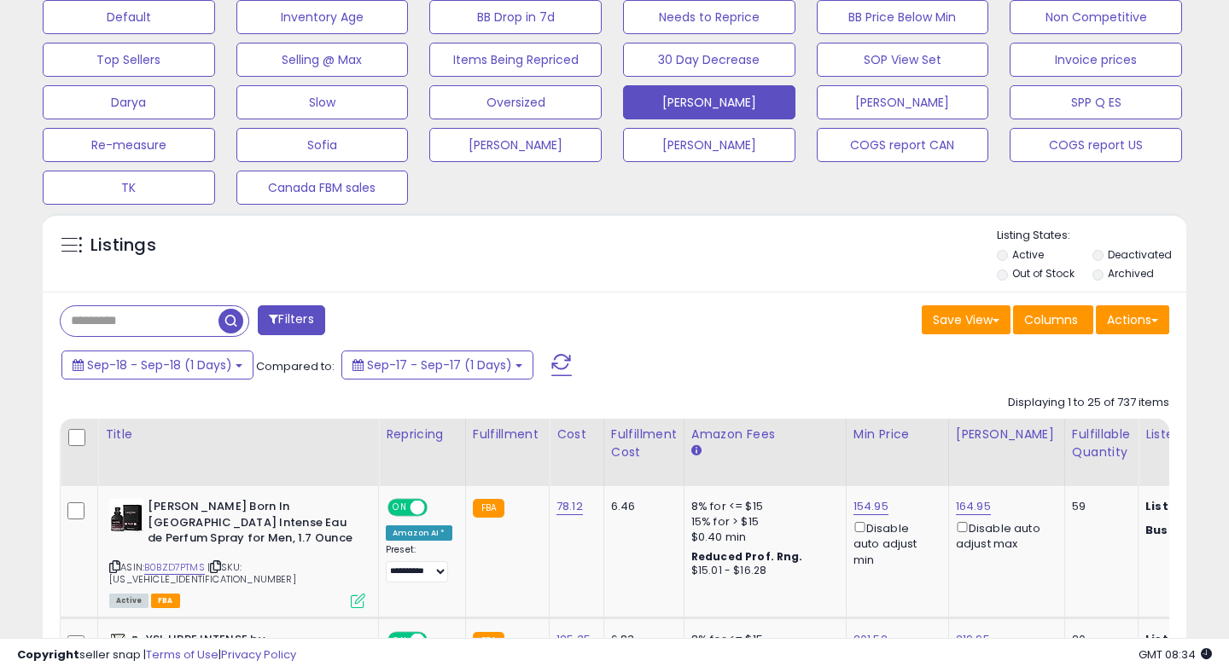
scroll to position [0, 0]
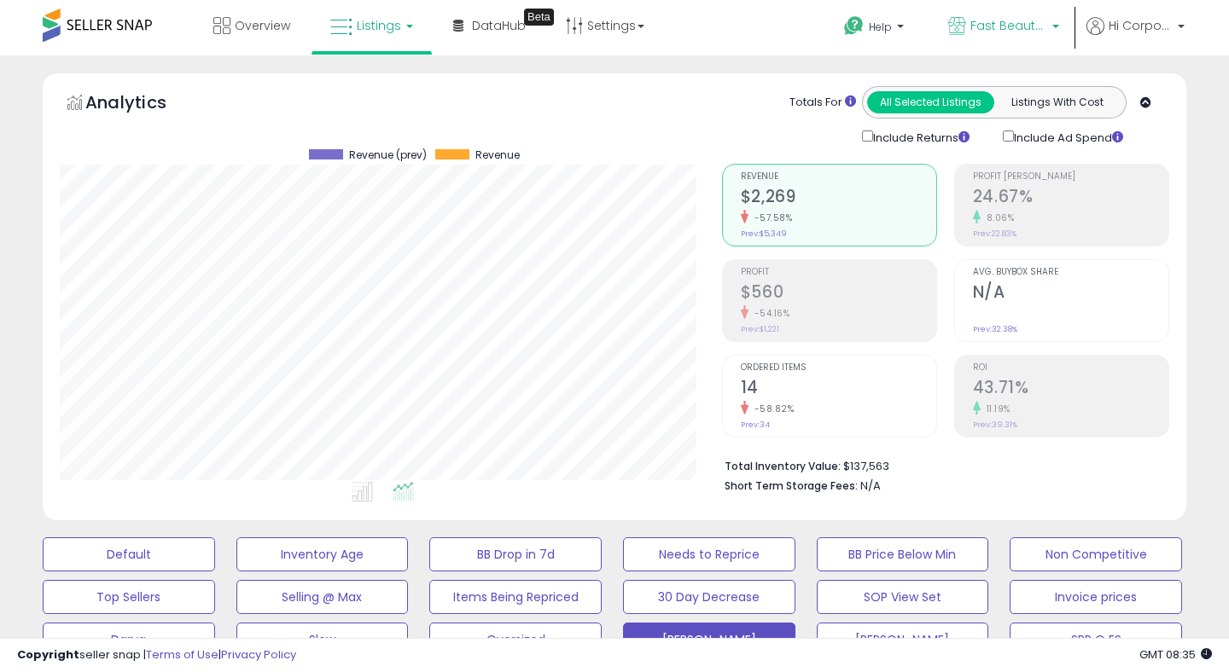
click at [974, 22] on span "Fast Beauty ([GEOGRAPHIC_DATA])" at bounding box center [1008, 25] width 77 height 17
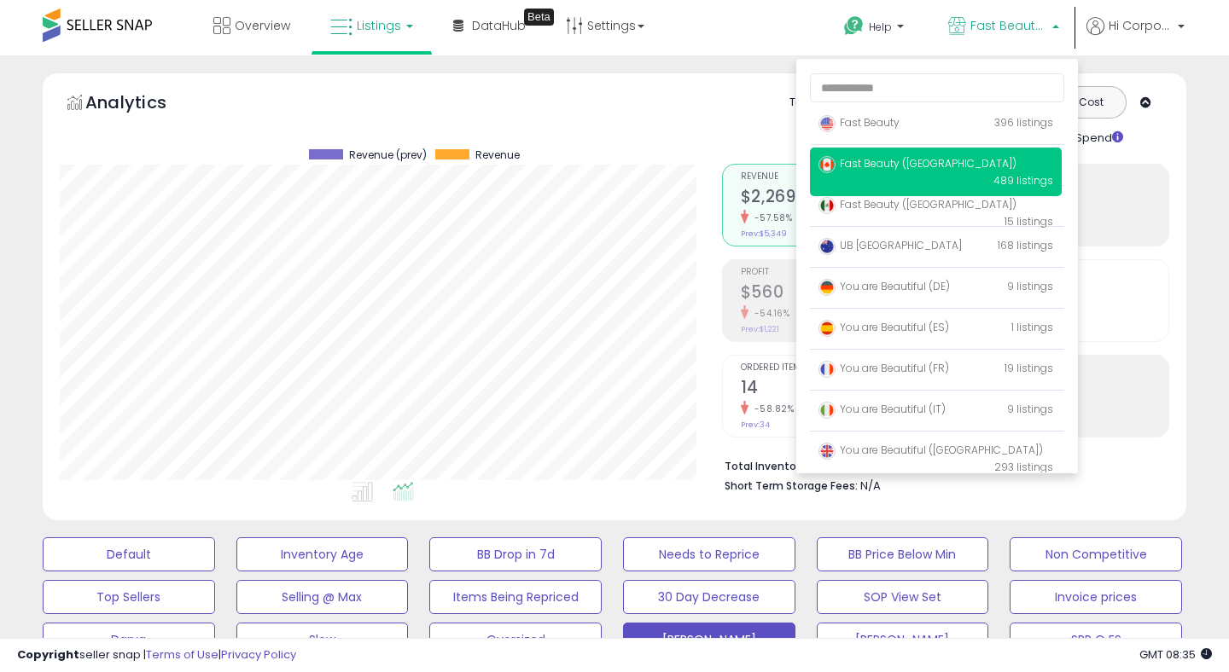
click at [709, 276] on div "Retrieving aggregations.. Revenue $2,269 -57.58% Prev: $5,349 Profit $560" at bounding box center [945, 325] width 473 height 357
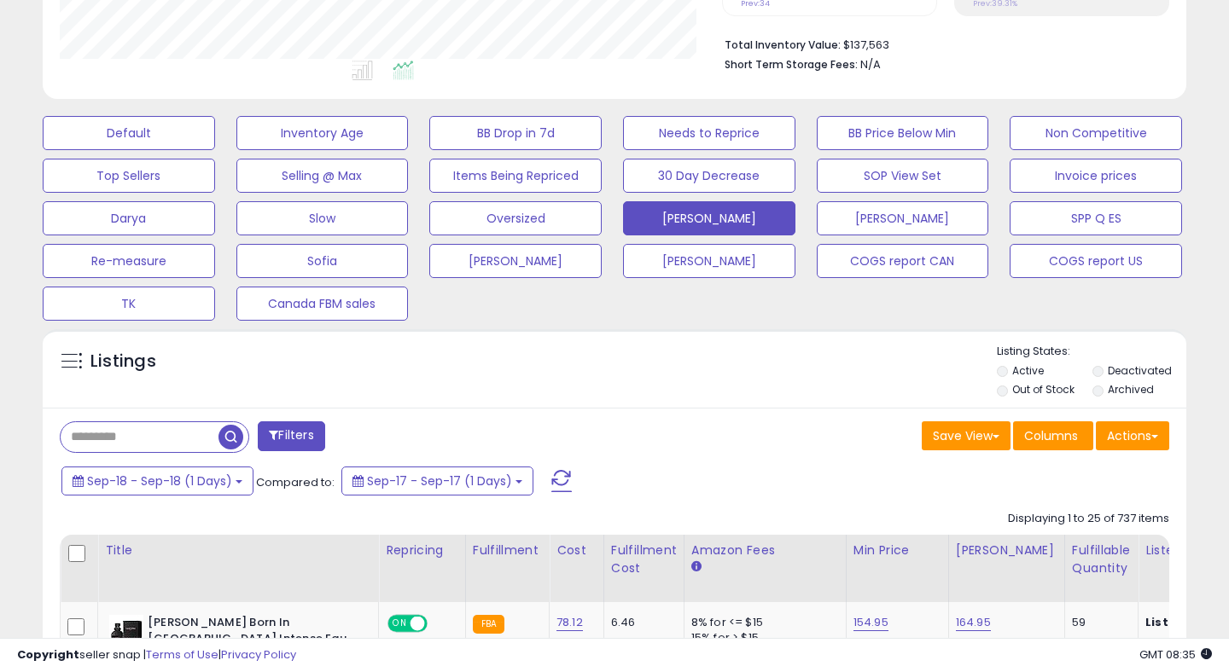
scroll to position [455, 0]
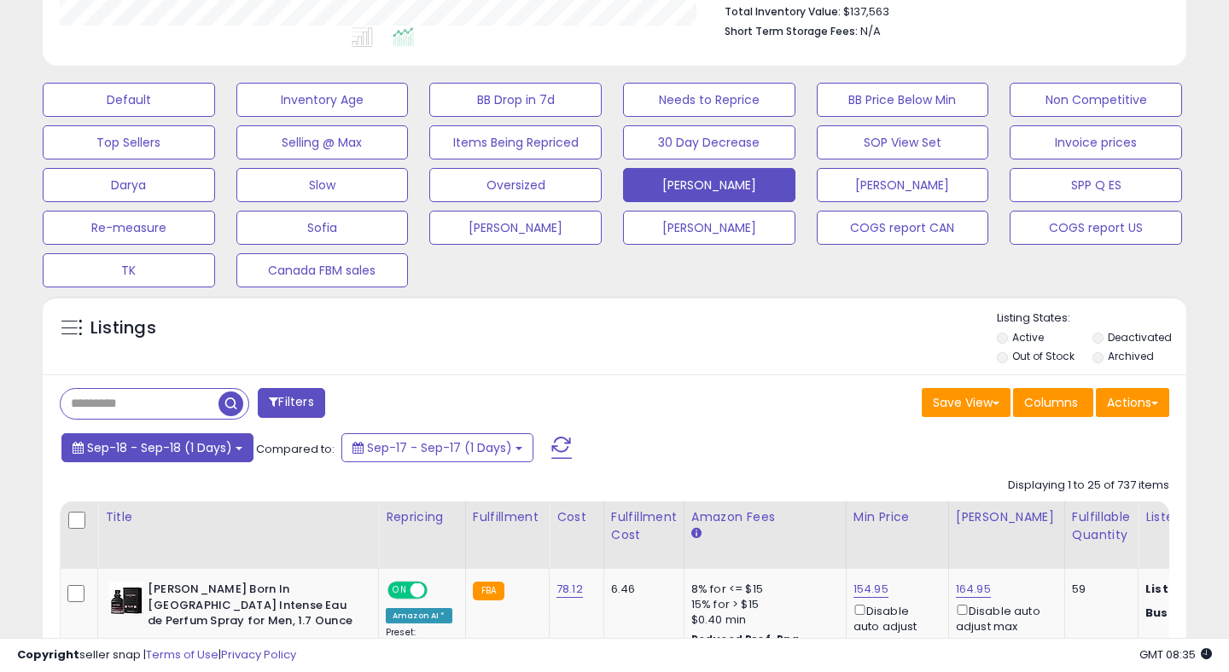
click at [179, 446] on span "Sep-18 - Sep-18 (1 Days)" at bounding box center [159, 447] width 145 height 17
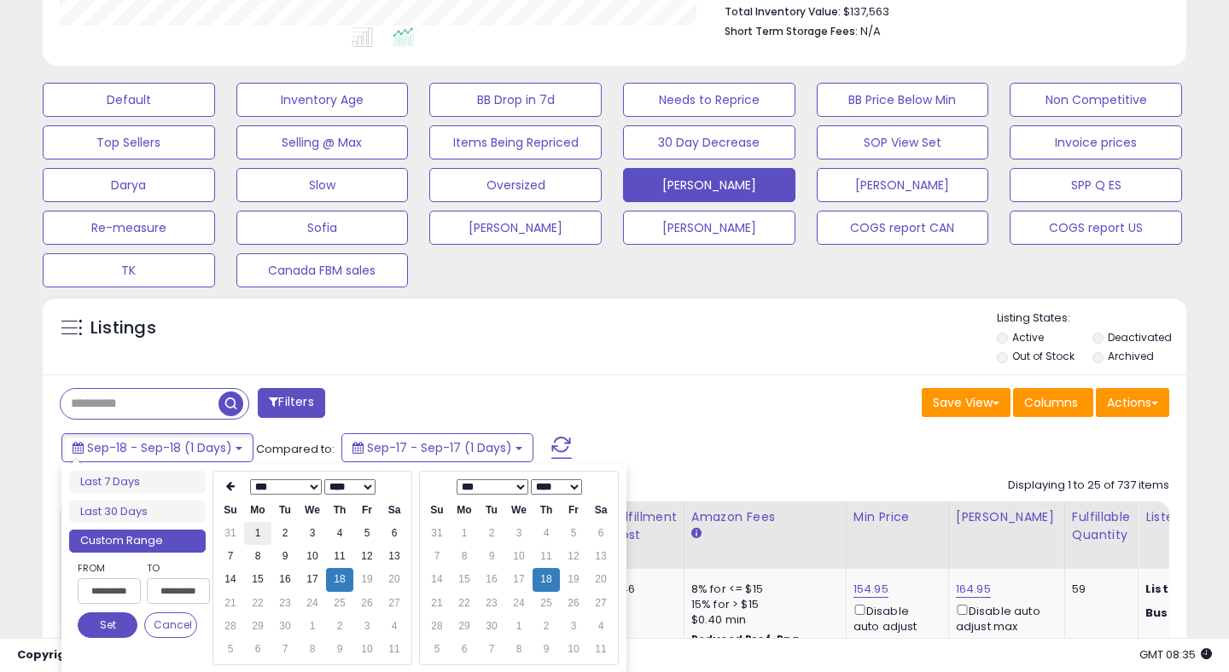
click at [253, 530] on td "1" at bounding box center [257, 533] width 27 height 23
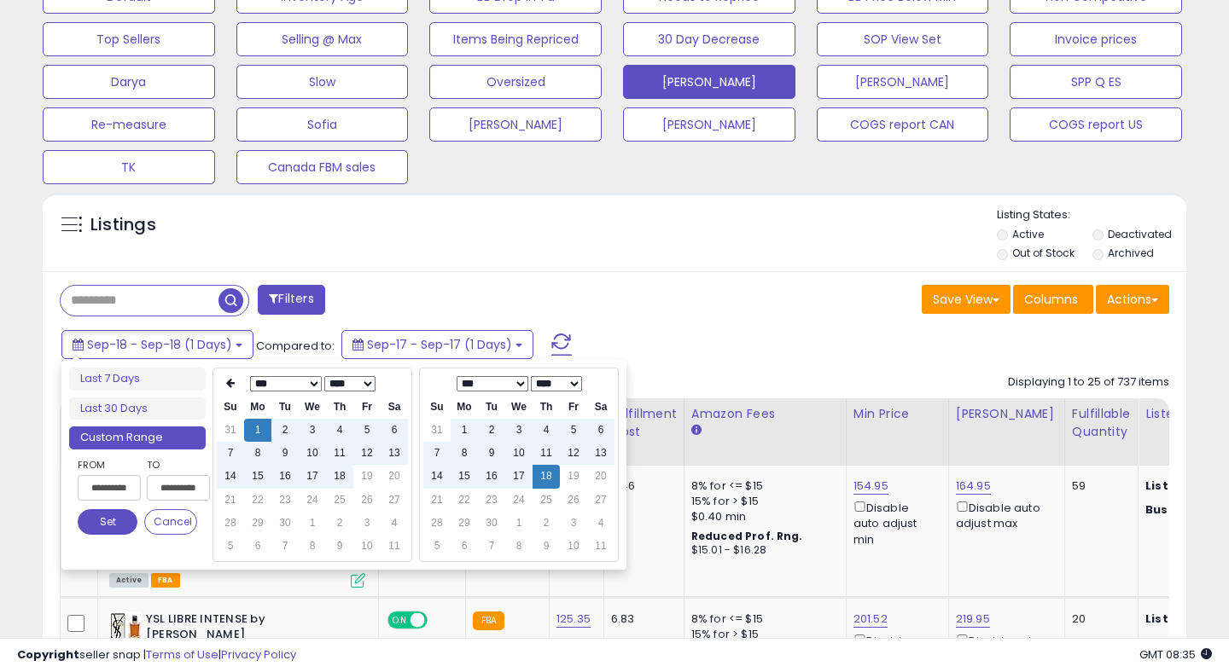
scroll to position [596, 0]
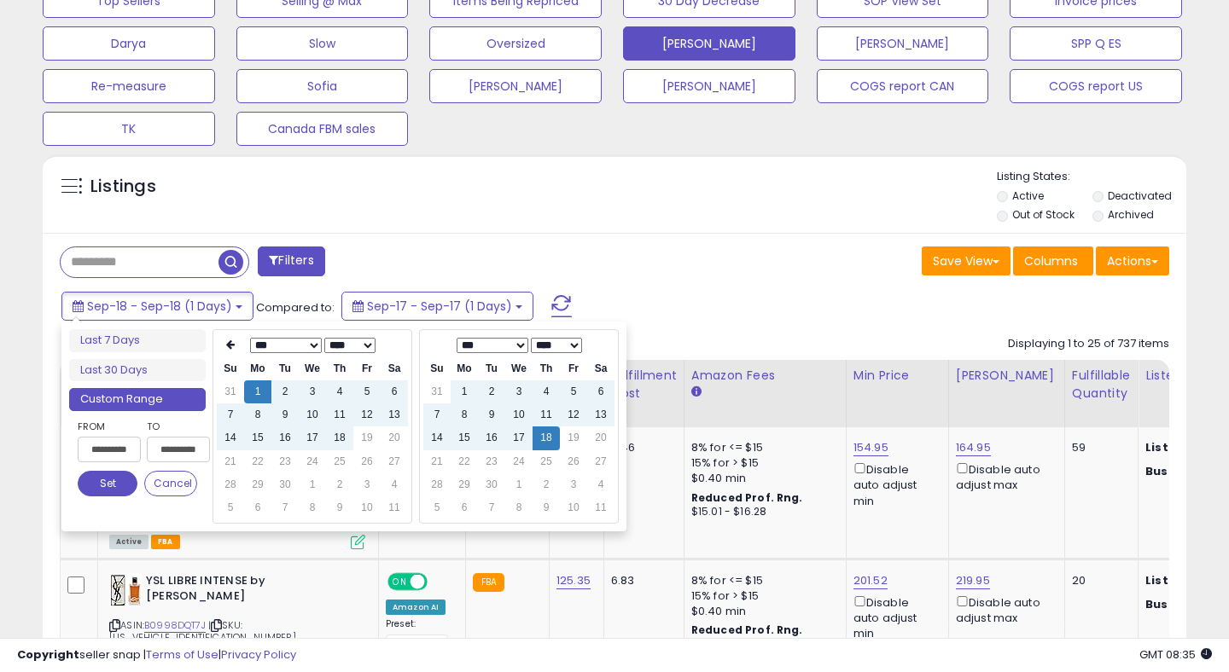
type input "**********"
click at [114, 491] on button "Set" at bounding box center [108, 484] width 60 height 26
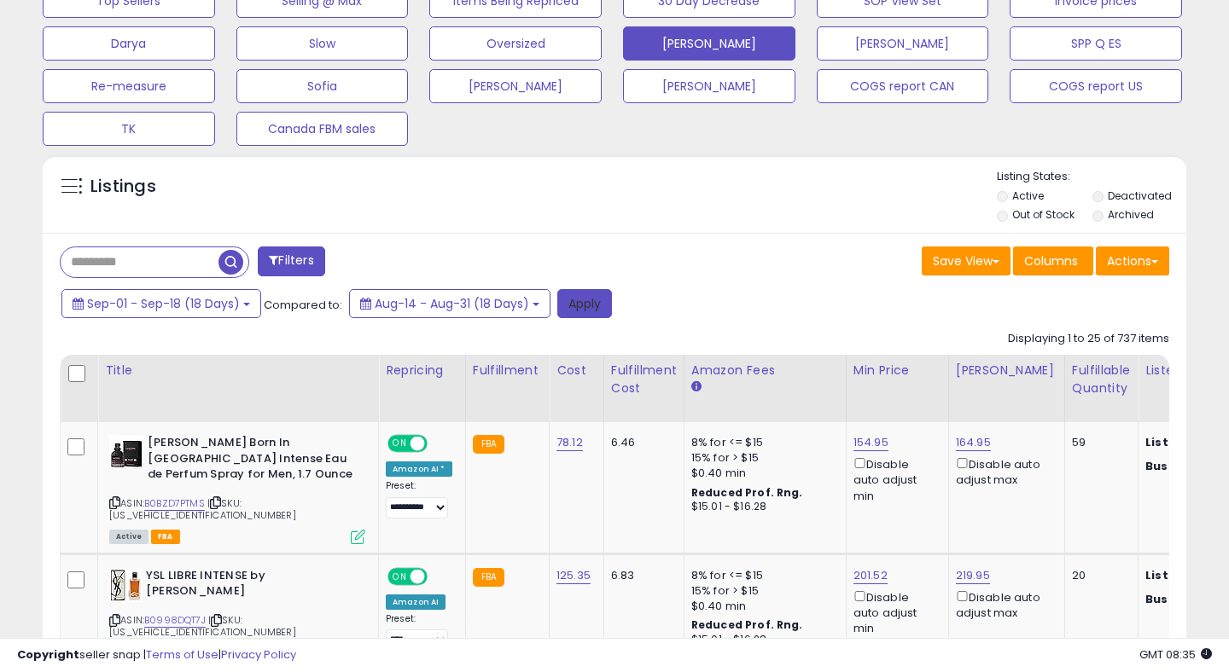
click at [597, 313] on button "Apply" at bounding box center [584, 303] width 55 height 29
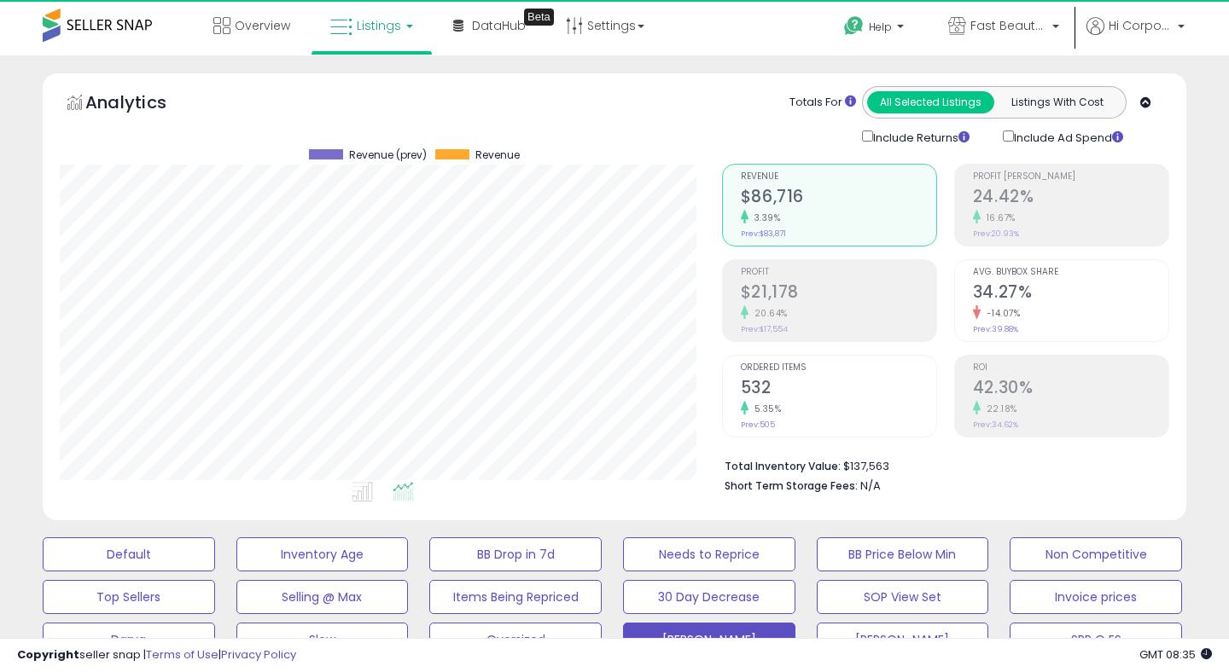
scroll to position [350, 661]
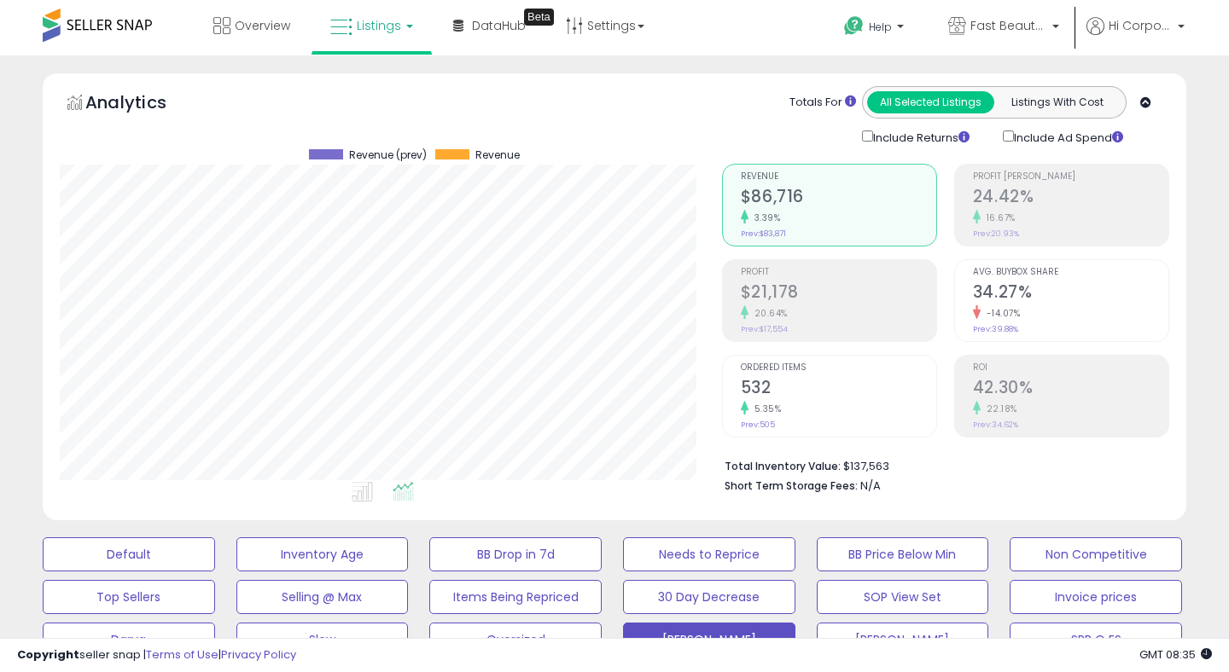
click at [778, 310] on small "20.64%" at bounding box center [767, 313] width 39 height 13
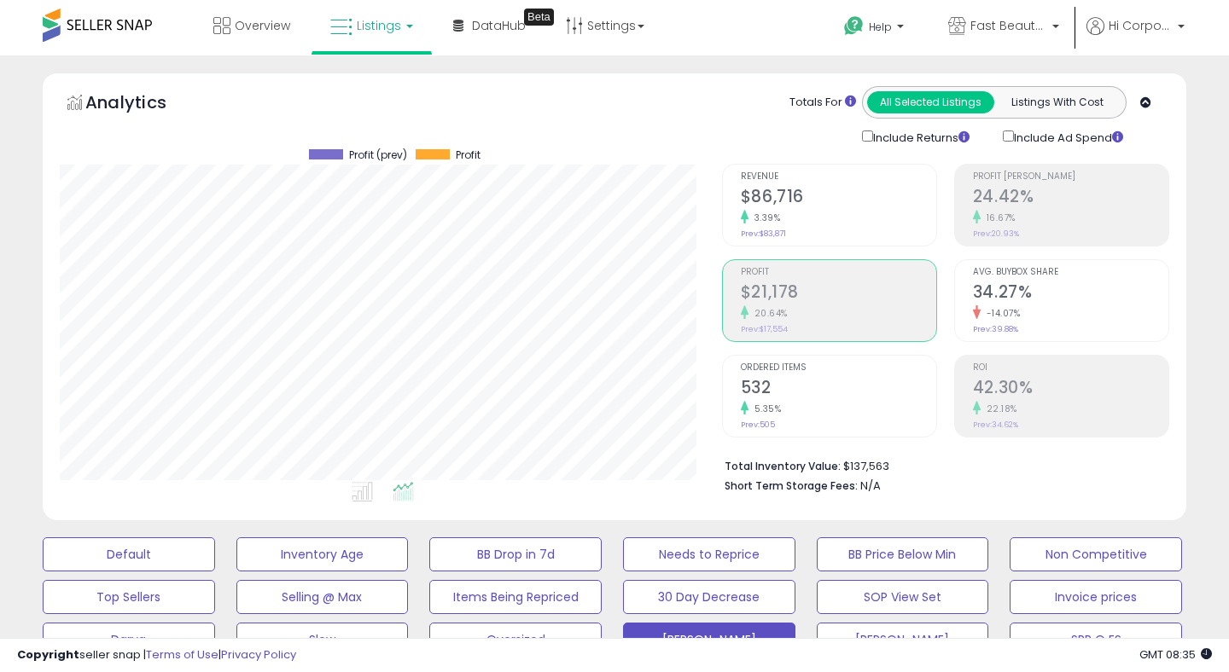
click at [1013, 403] on small "22.18%" at bounding box center [998, 409] width 37 height 13
click at [992, 21] on span "Fast Beauty ([GEOGRAPHIC_DATA])" at bounding box center [1008, 25] width 77 height 17
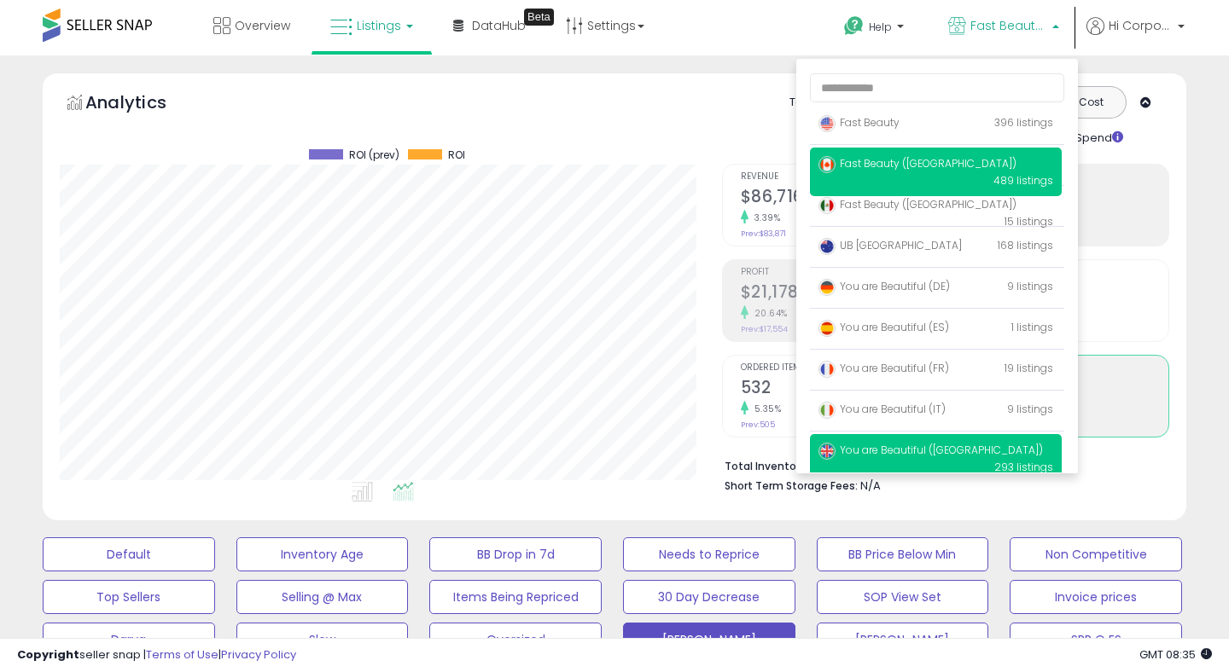
click at [915, 456] on span "You are Beautiful ([GEOGRAPHIC_DATA])" at bounding box center [930, 450] width 224 height 15
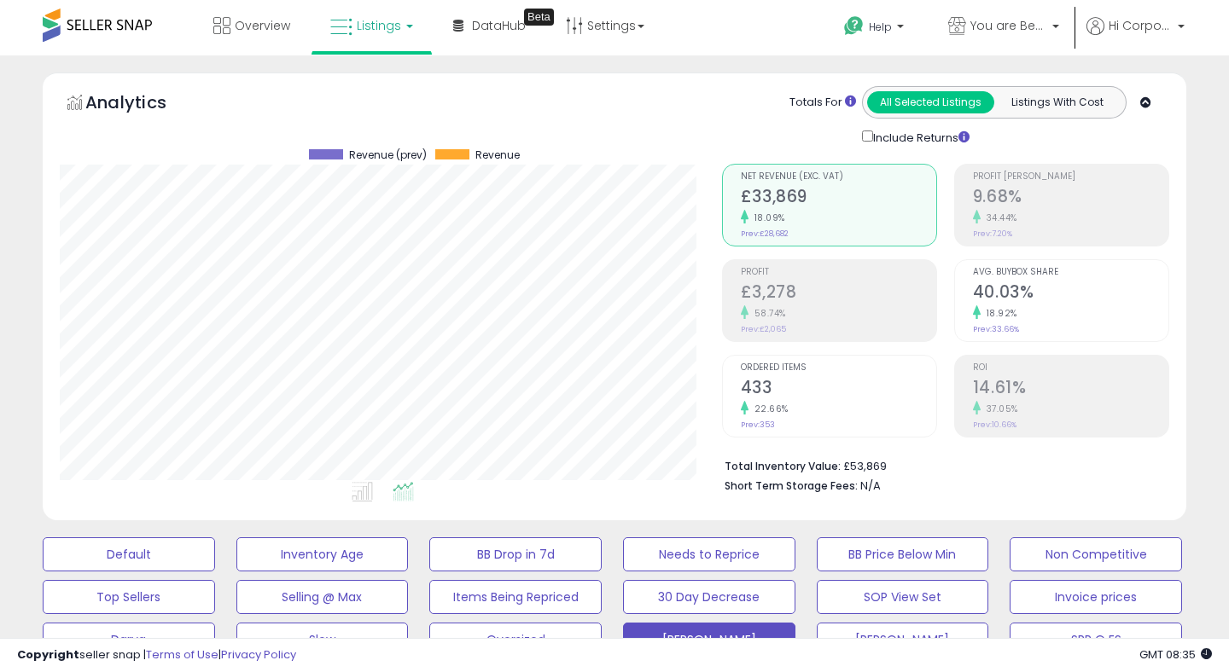
scroll to position [350, 661]
click at [782, 412] on small "22.66%" at bounding box center [768, 409] width 40 height 13
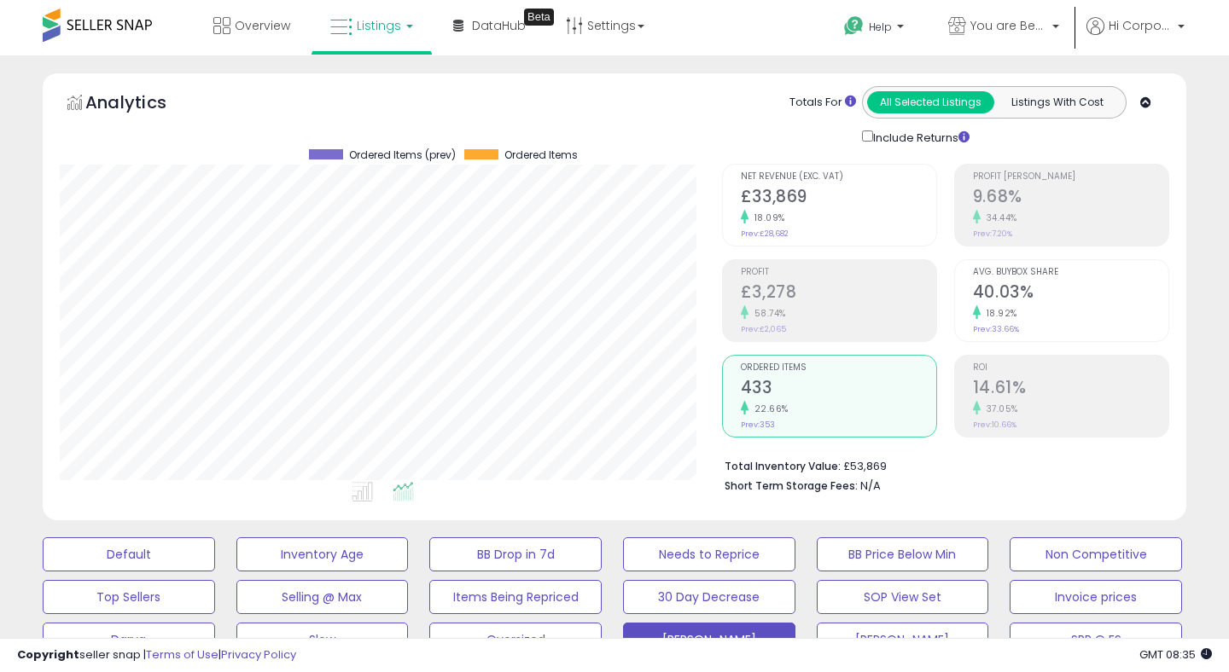
click at [804, 274] on span "Profit" at bounding box center [838, 272] width 195 height 9
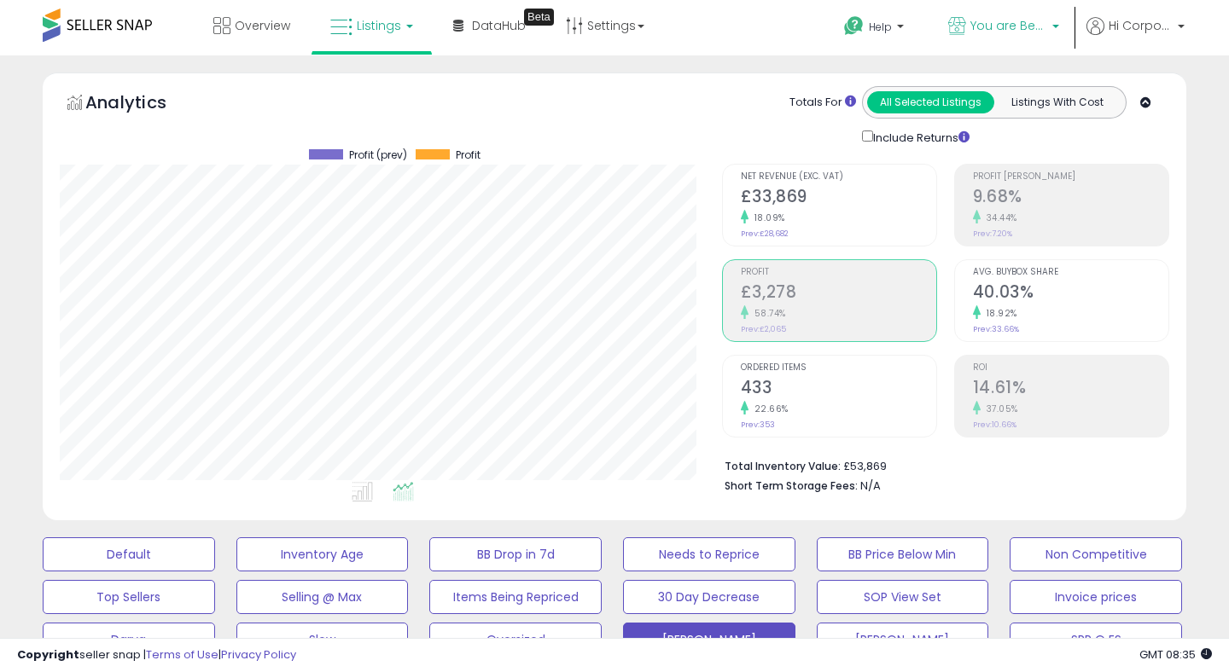
click at [990, 33] on span "You are Beautiful ([GEOGRAPHIC_DATA])" at bounding box center [1008, 25] width 77 height 17
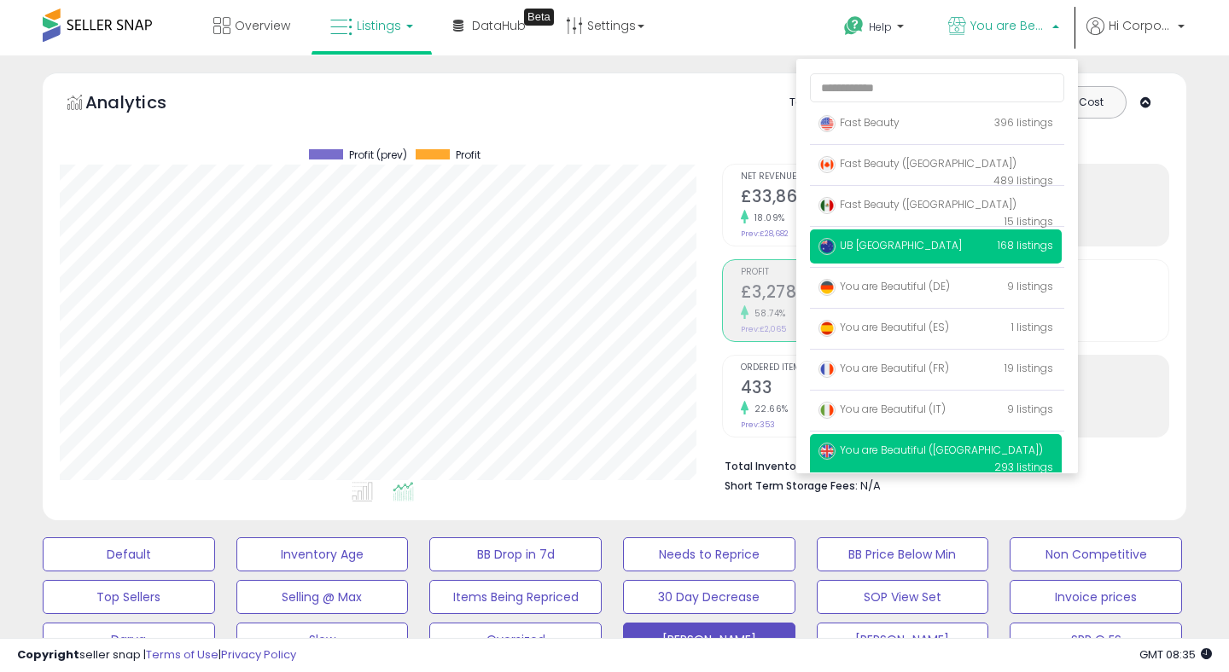
click at [846, 258] on p "UB [GEOGRAPHIC_DATA] 168 listings" at bounding box center [936, 247] width 252 height 34
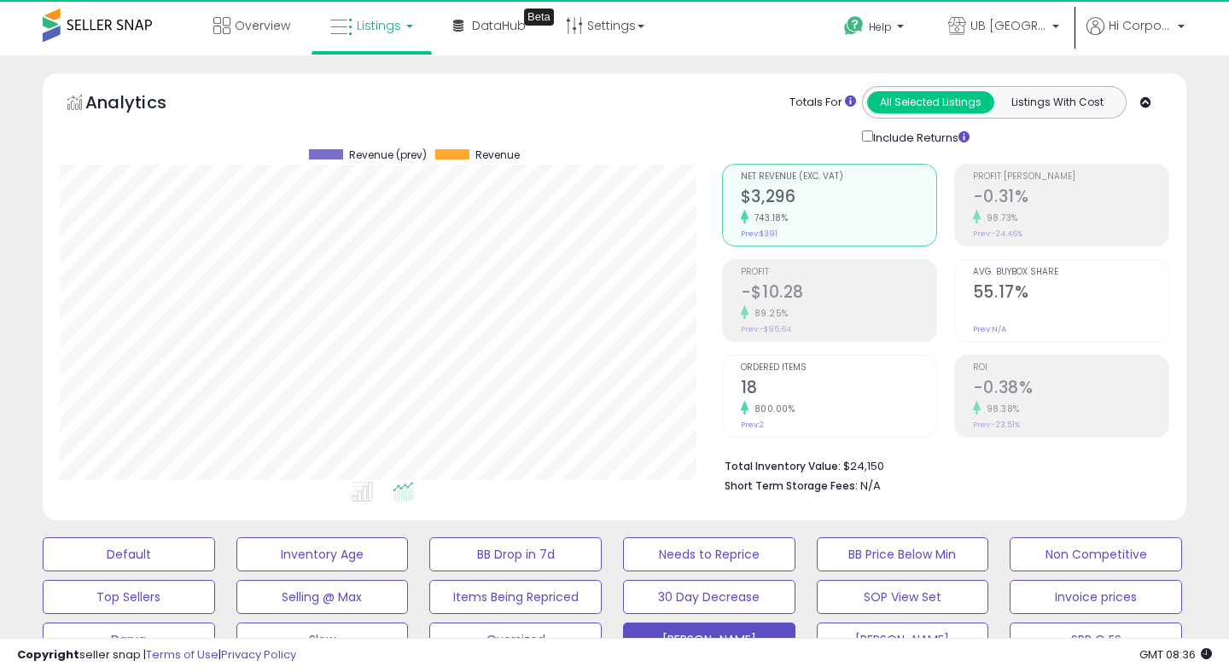
scroll to position [350, 661]
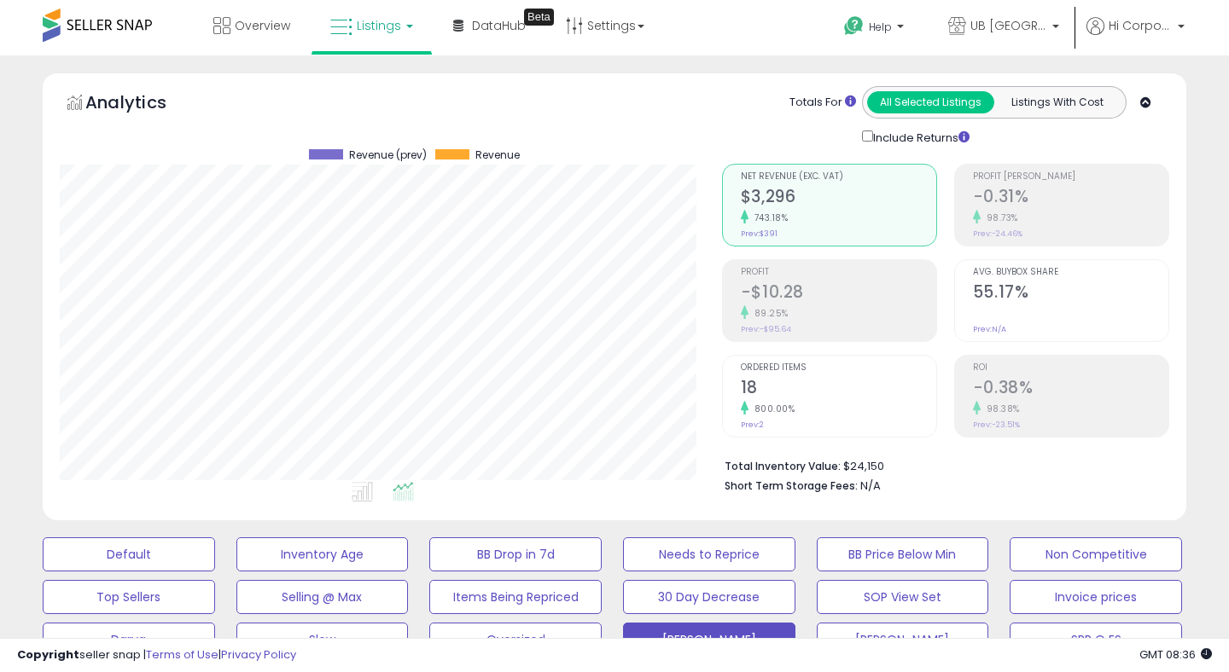
click at [822, 387] on h2 "18" at bounding box center [838, 389] width 195 height 23
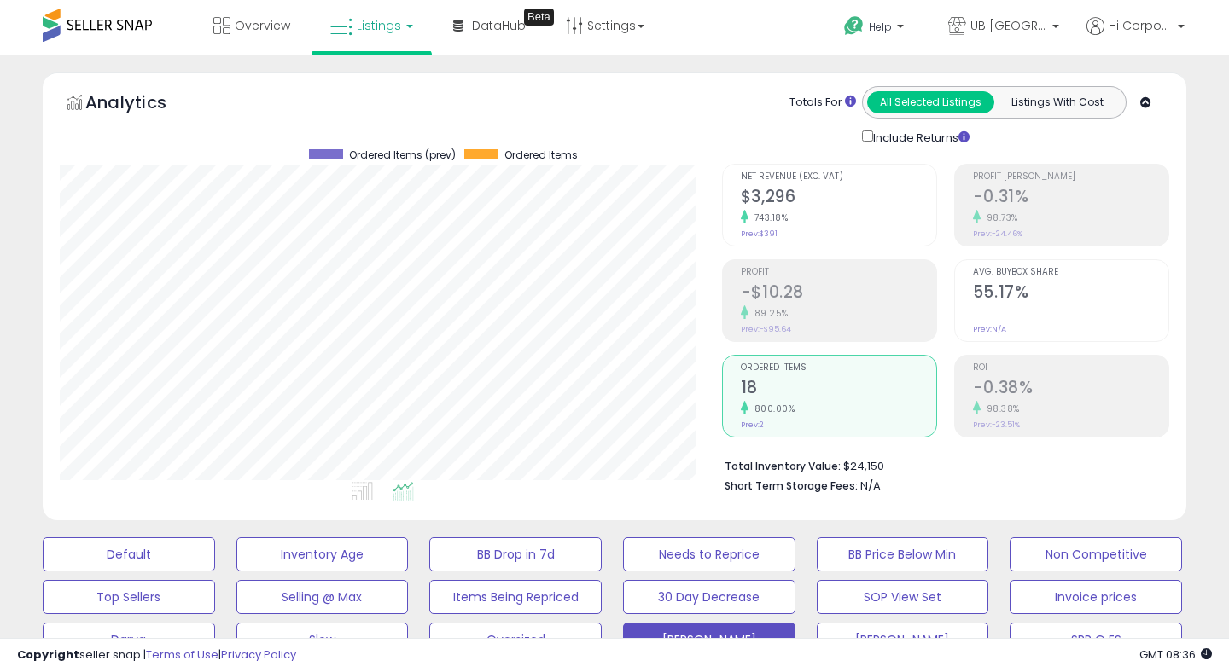
click at [1012, 386] on h2 "-0.38%" at bounding box center [1070, 389] width 195 height 23
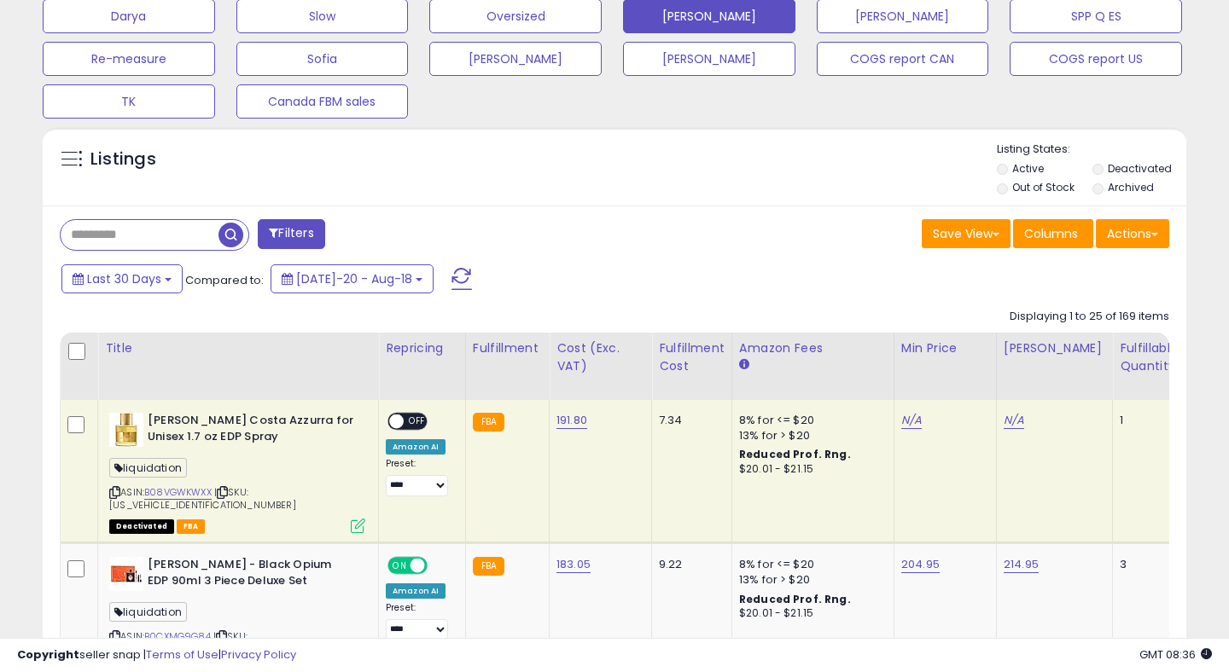
scroll to position [623, 0]
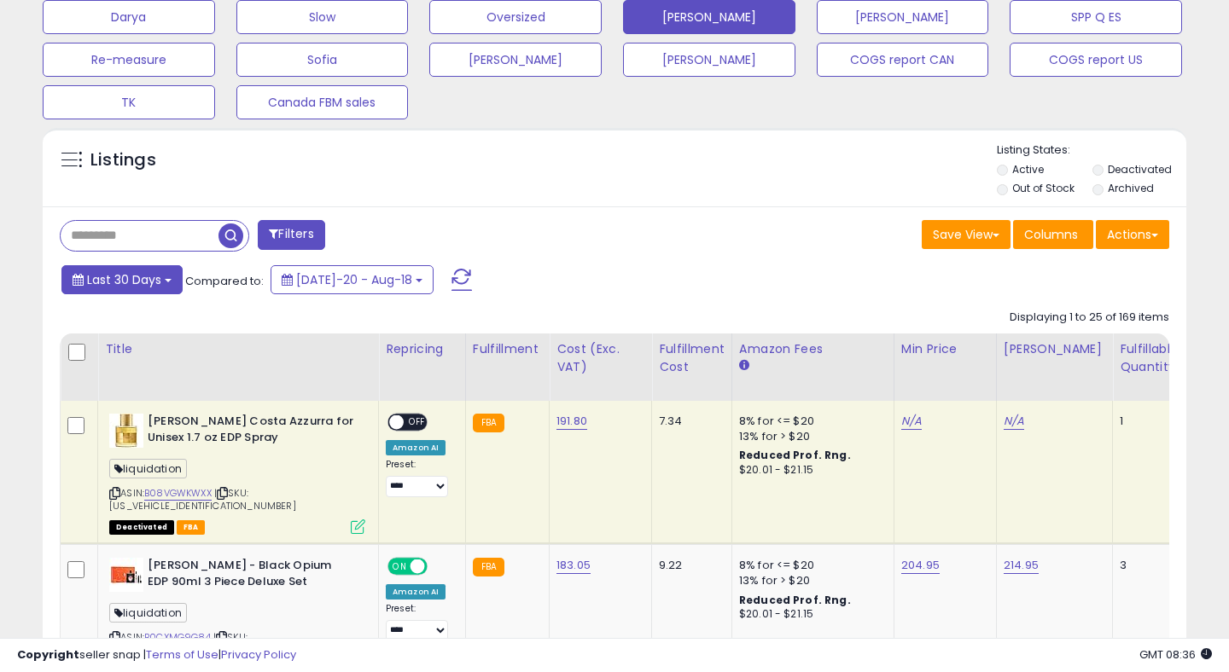
click at [127, 279] on span "Last 30 Days" at bounding box center [124, 279] width 74 height 17
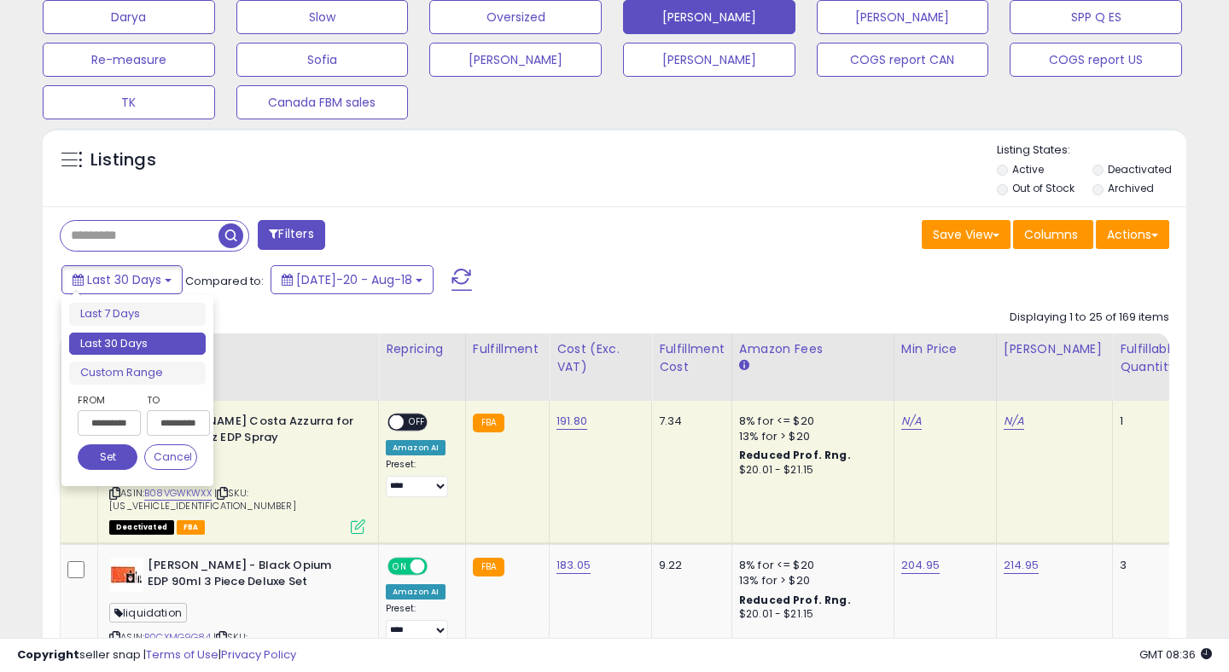
click at [108, 411] on input "**********" at bounding box center [109, 423] width 63 height 26
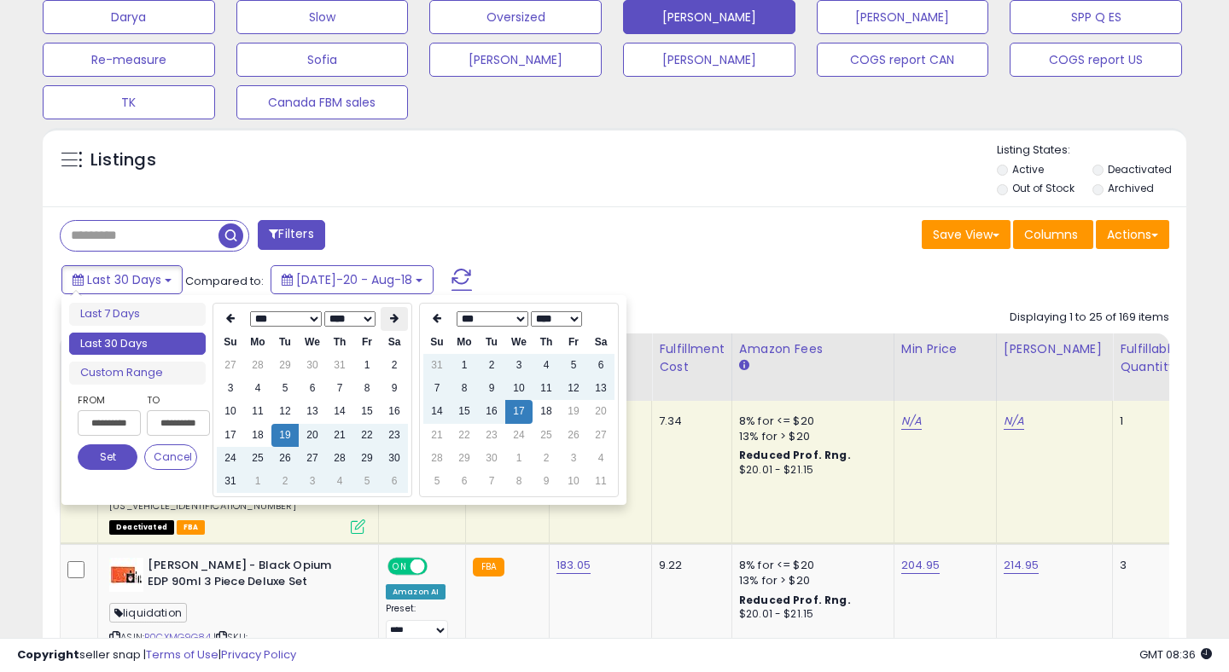
click at [387, 315] on th at bounding box center [394, 319] width 27 height 24
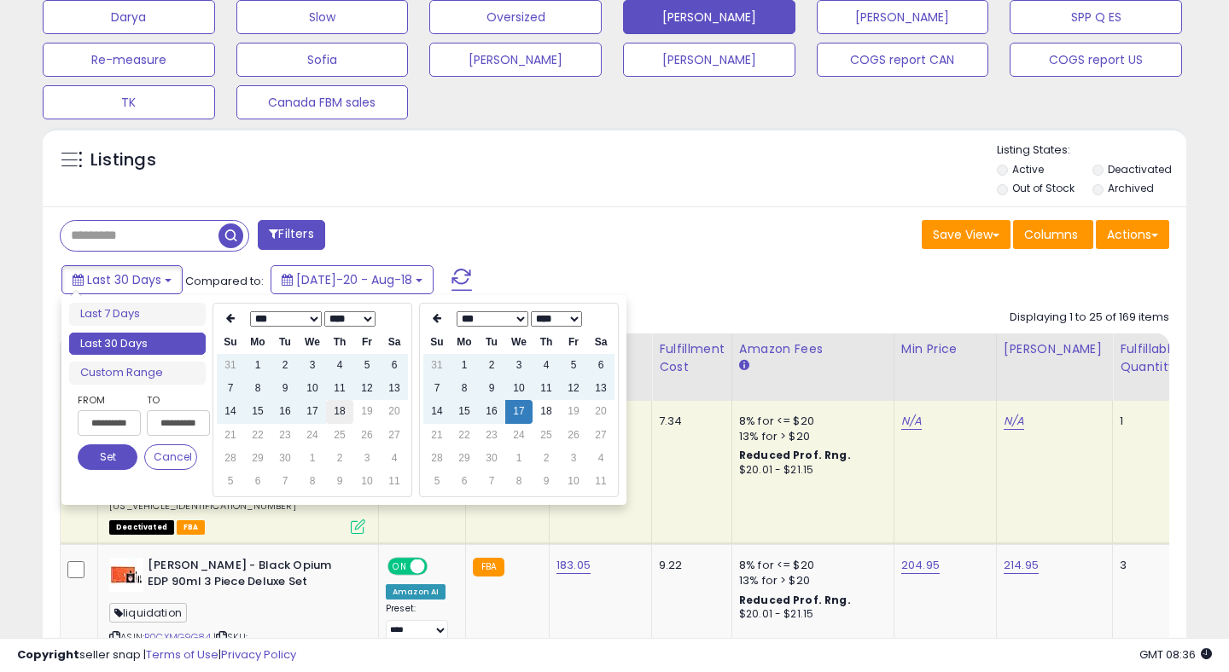
type input "**********"
click at [341, 414] on td "18" at bounding box center [339, 411] width 27 height 23
type input "**********"
